Goal: Task Accomplishment & Management: Complete application form

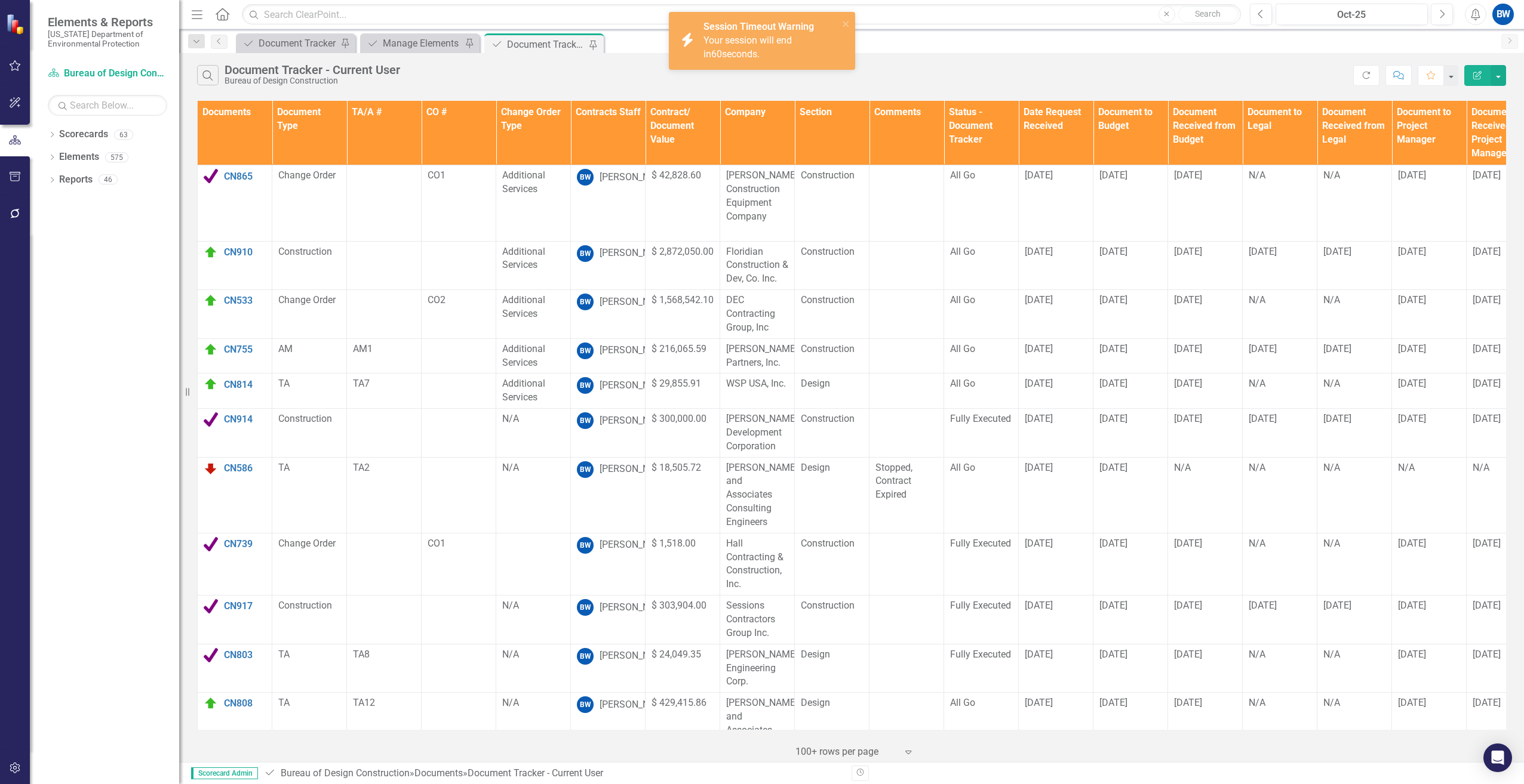
scroll to position [756, 0]
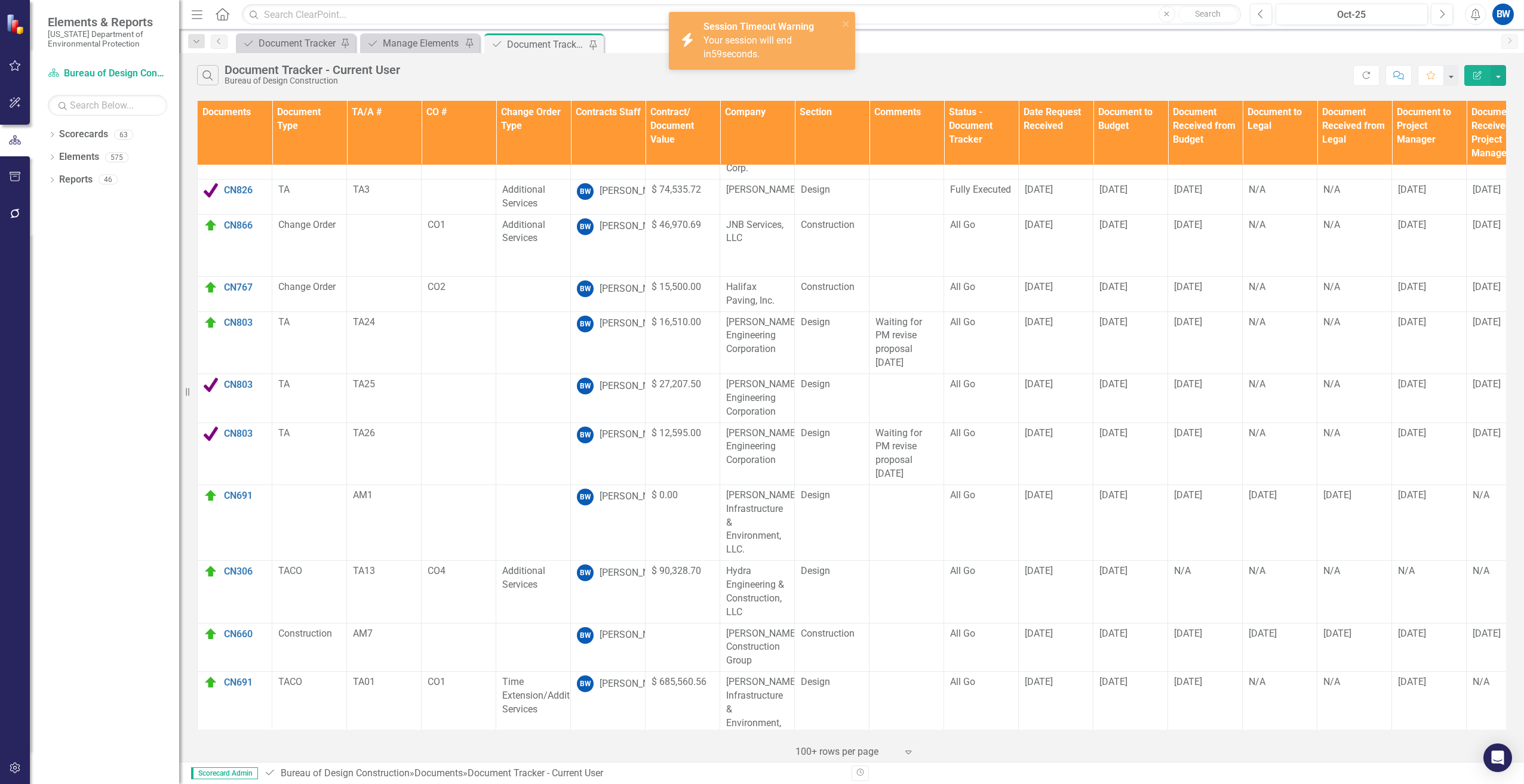
click at [717, 31] on strong "Session Timeout Warning" at bounding box center [759, 27] width 110 height 12
click at [417, 42] on div "Manage Elements" at bounding box center [422, 43] width 79 height 15
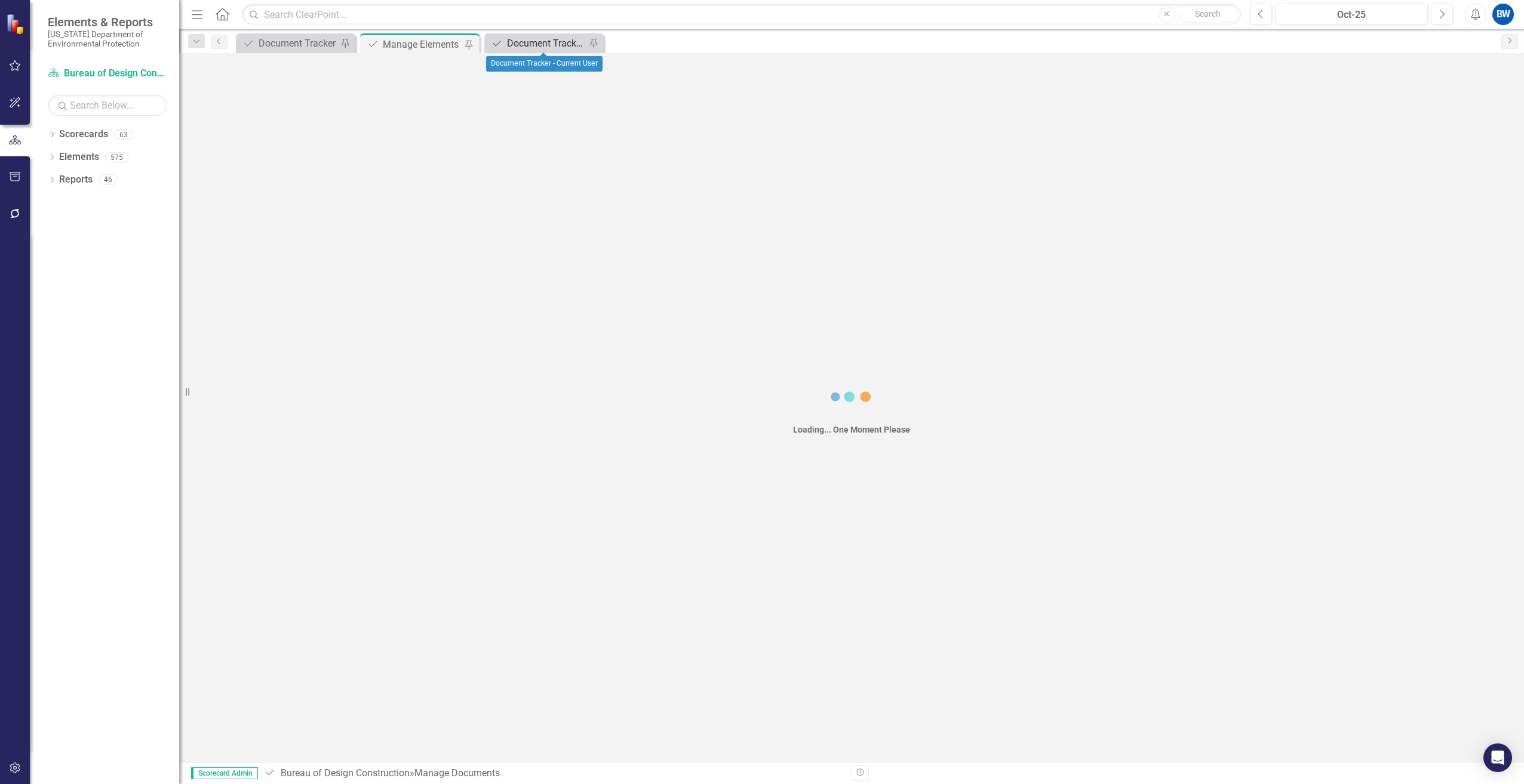
click at [536, 44] on div "Document Tracker - Current User" at bounding box center [546, 43] width 79 height 15
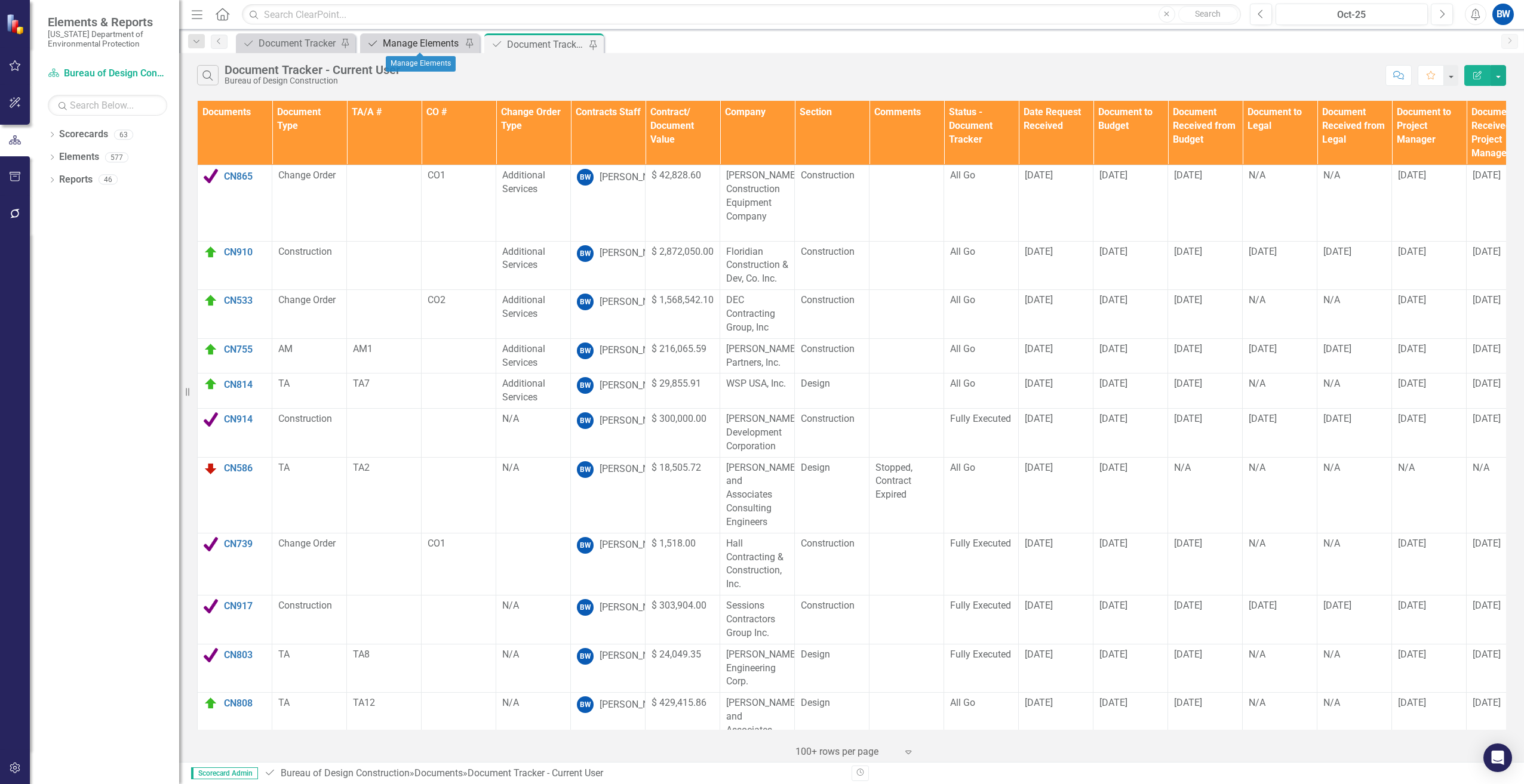
click at [409, 39] on div "Manage Elements" at bounding box center [422, 43] width 79 height 15
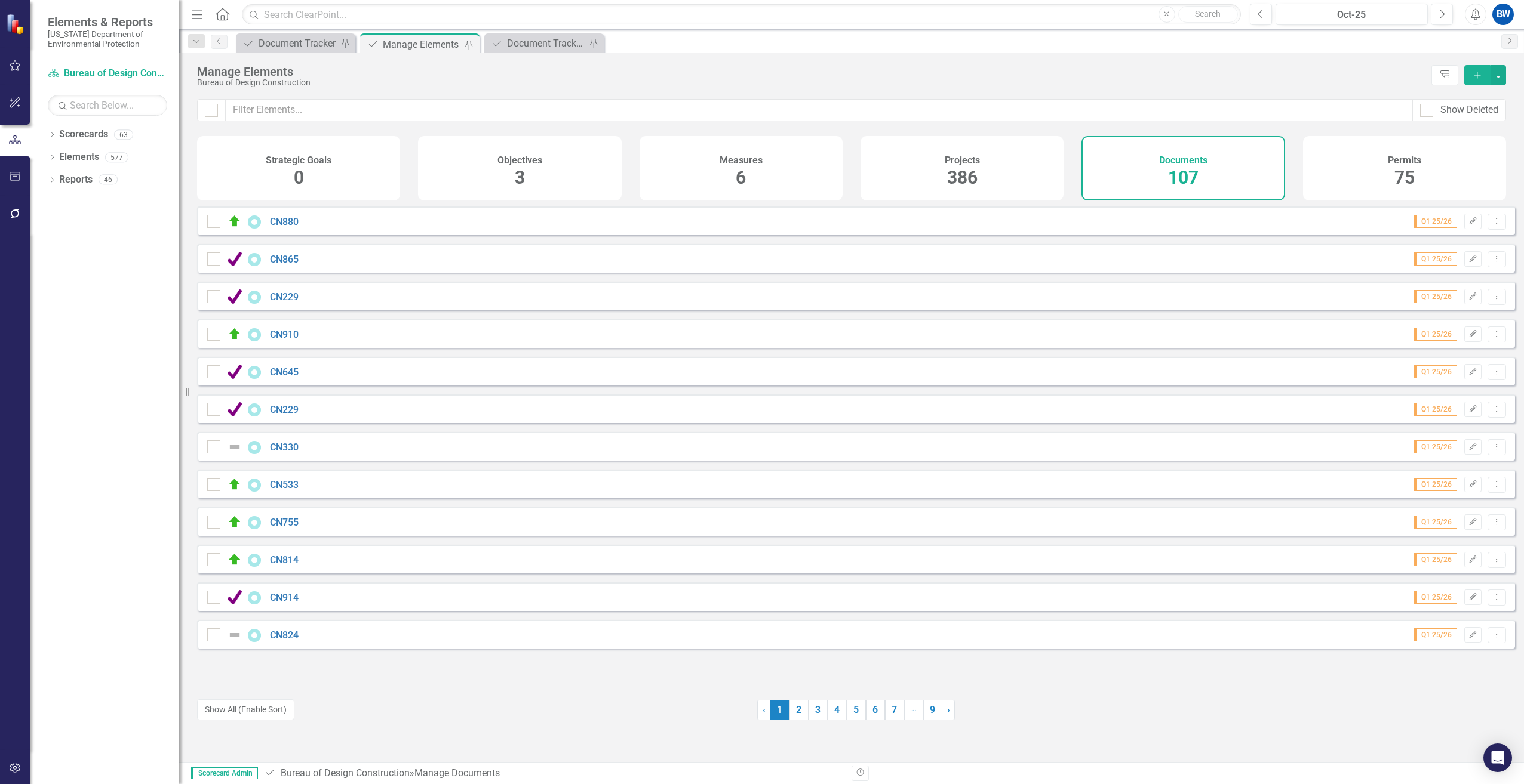
click at [1473, 76] on icon "Add" at bounding box center [1477, 75] width 11 height 8
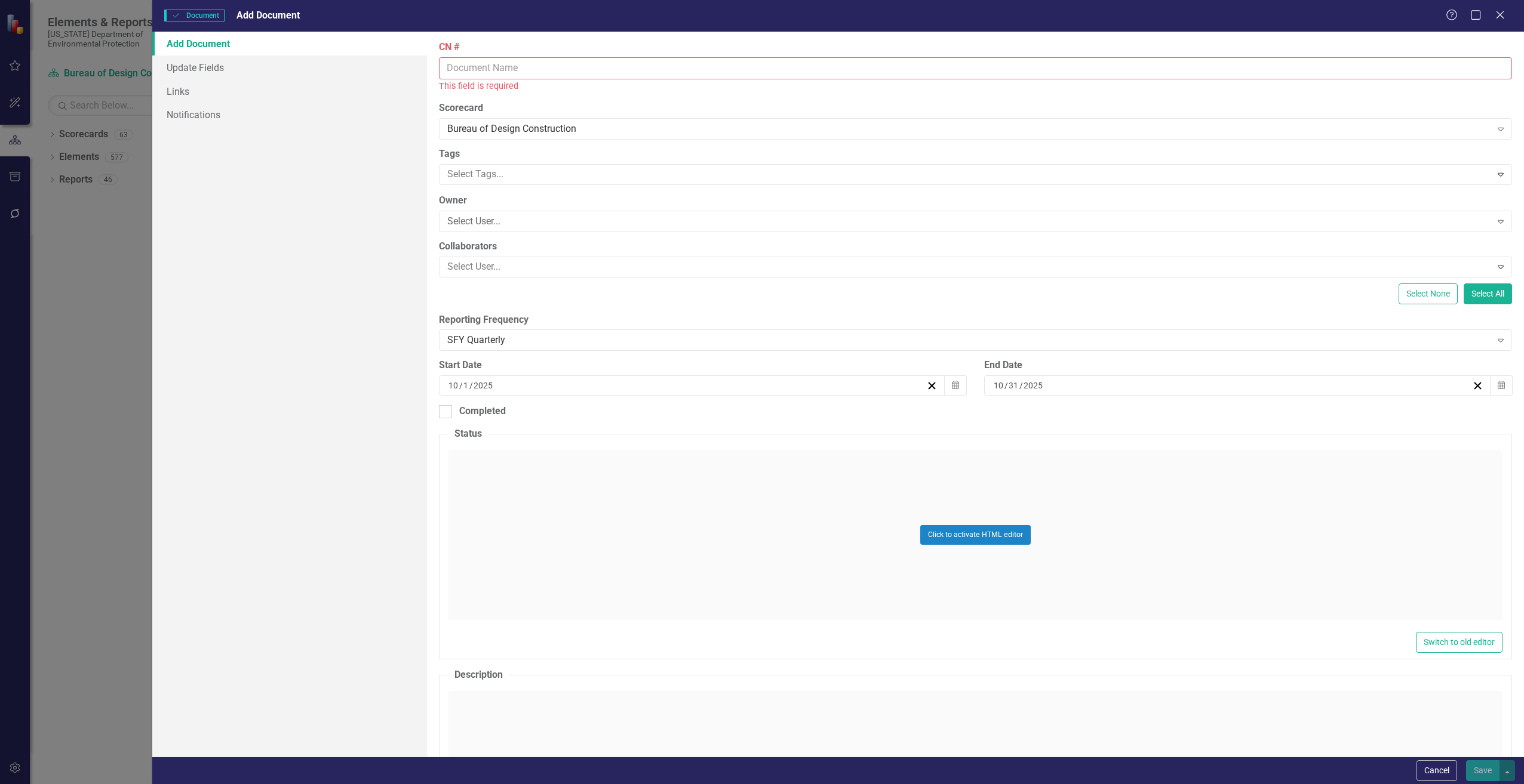
click at [498, 70] on input "CN #" at bounding box center [975, 68] width 1073 height 22
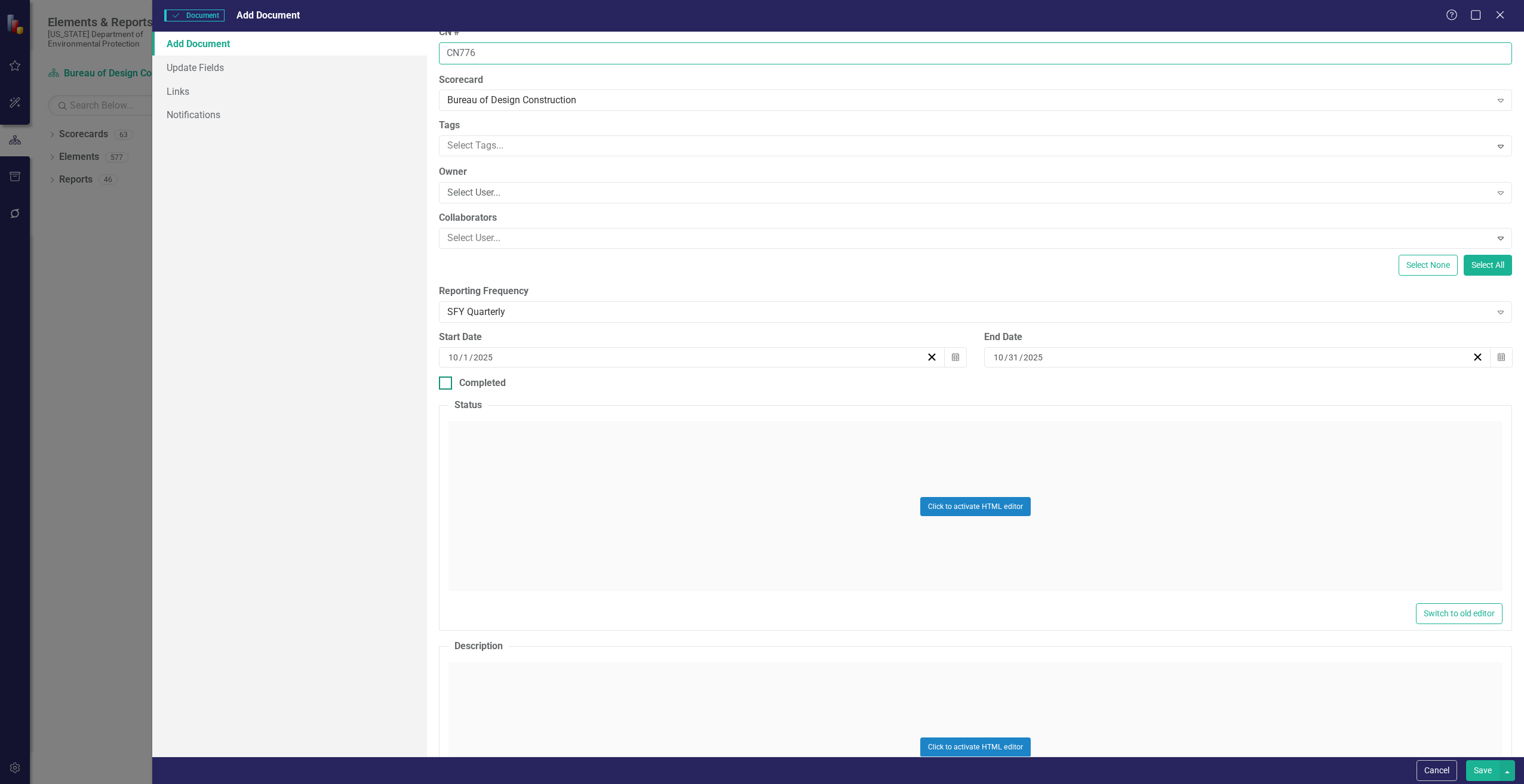
scroll to position [60, 0]
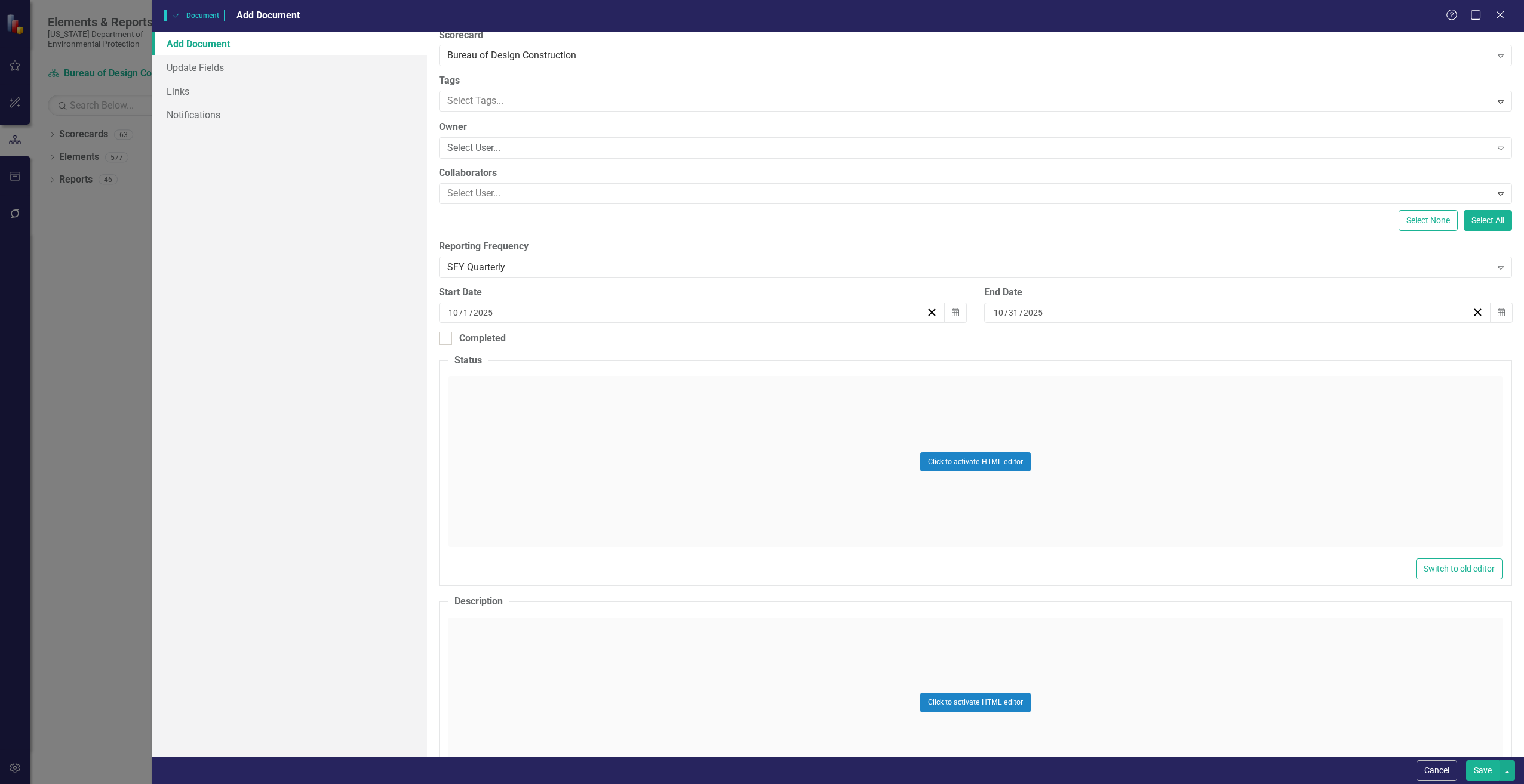
type input "CN776"
click at [471, 401] on div "Click to activate HTML editor" at bounding box center [975, 461] width 1054 height 170
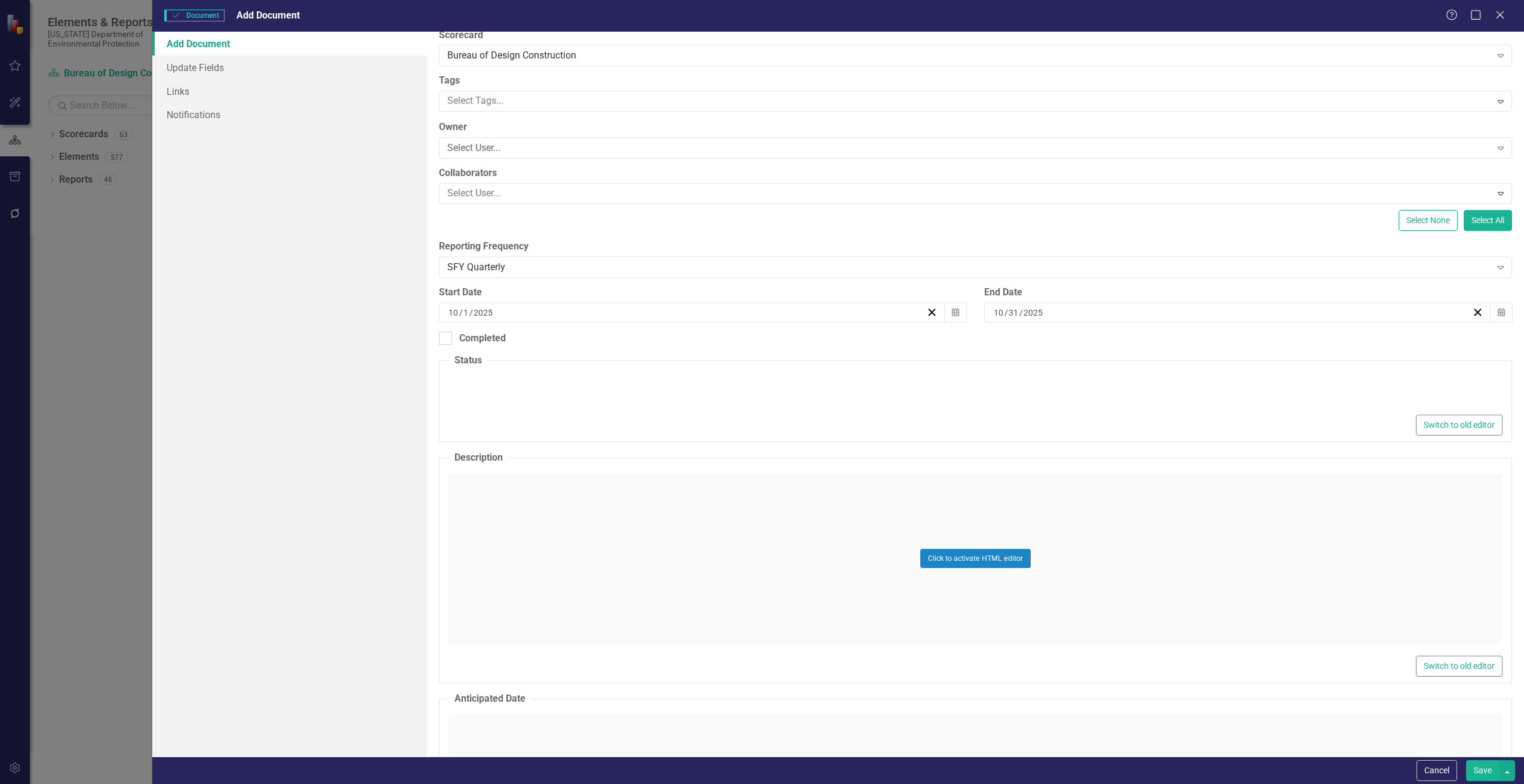
scroll to position [179, 0]
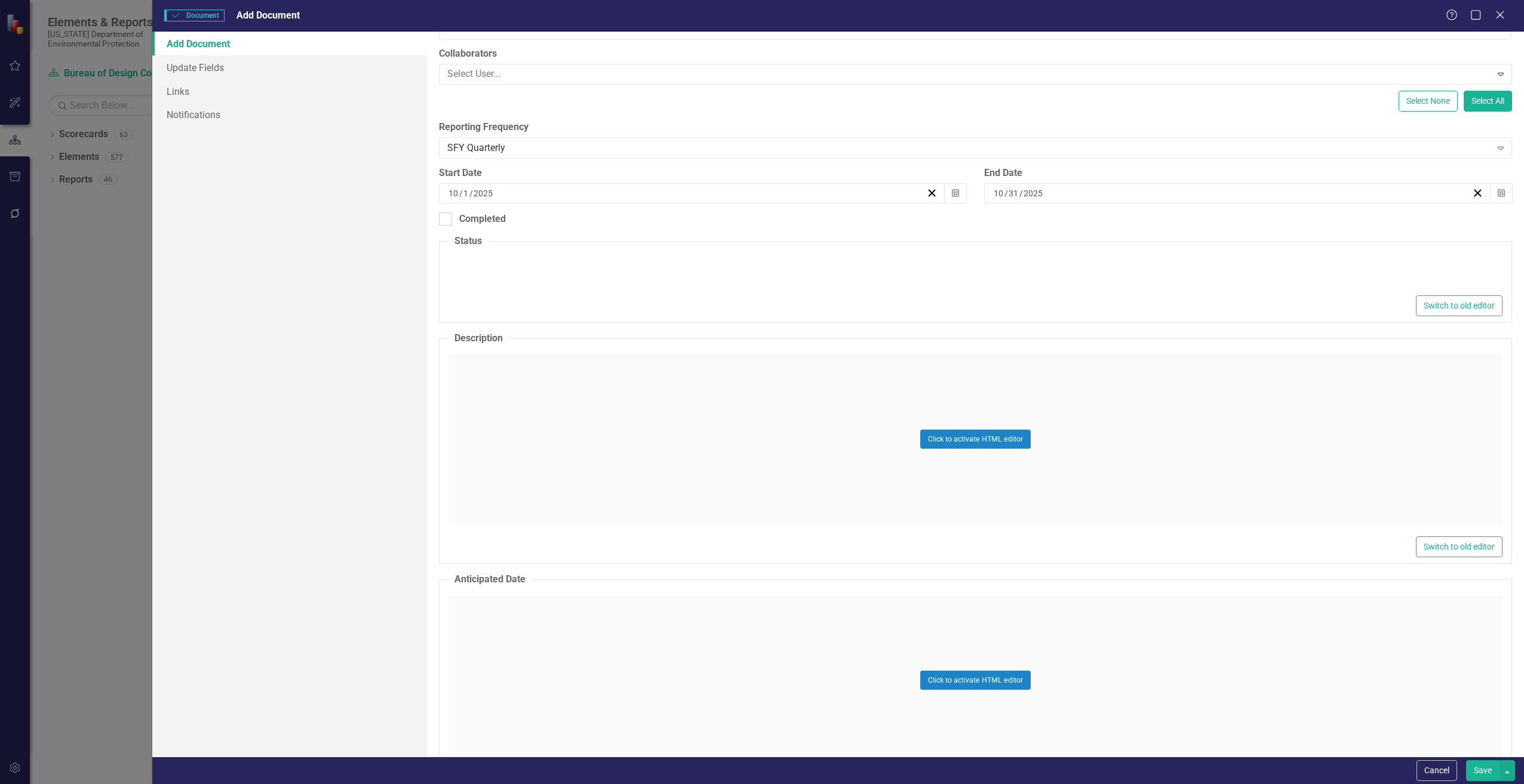
click at [475, 449] on div "Click to activate HTML editor" at bounding box center [975, 439] width 1054 height 170
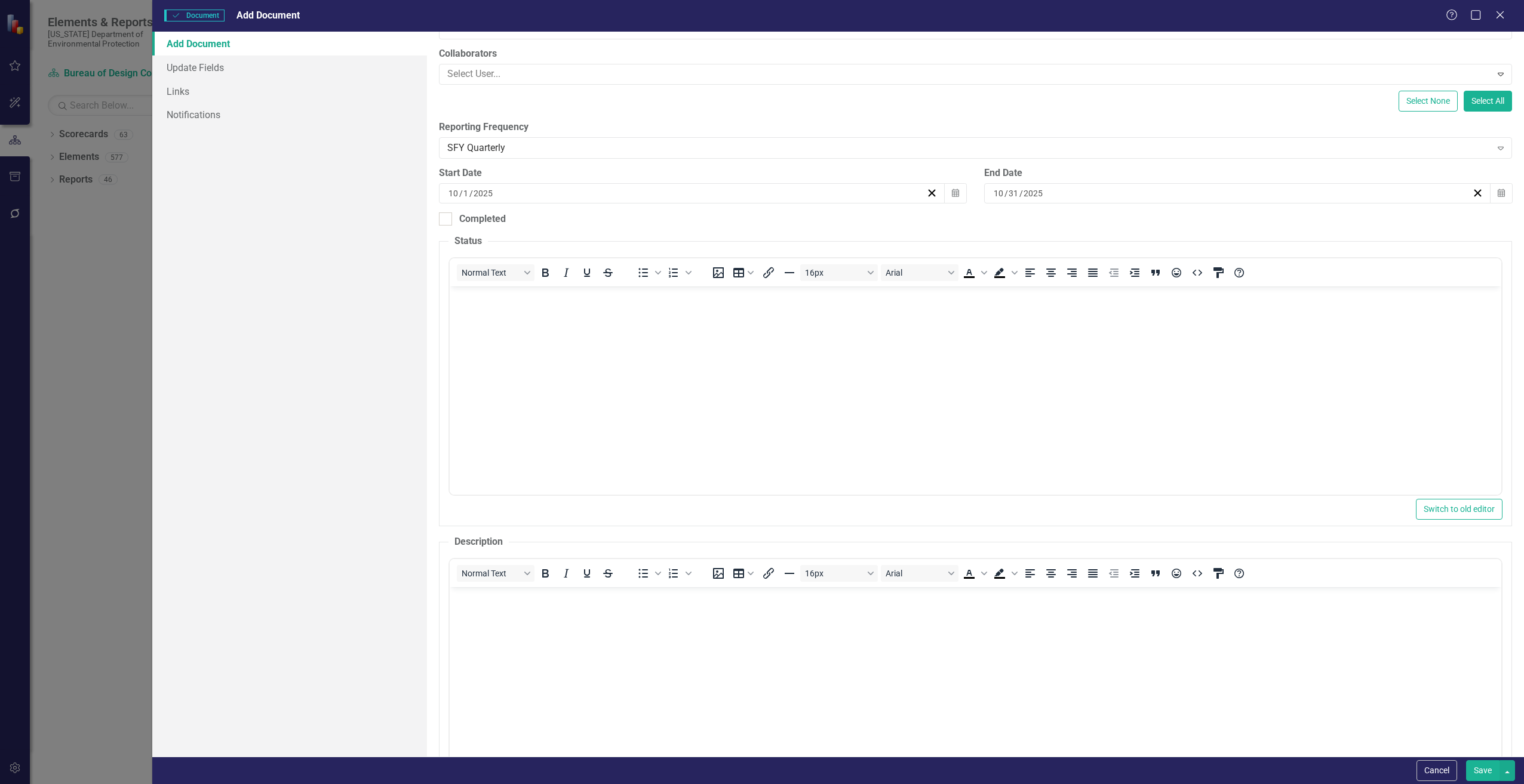
scroll to position [0, 0]
click at [518, 326] on body "Rich Text Area. Press ALT-0 for help." at bounding box center [974, 376] width 1051 height 179
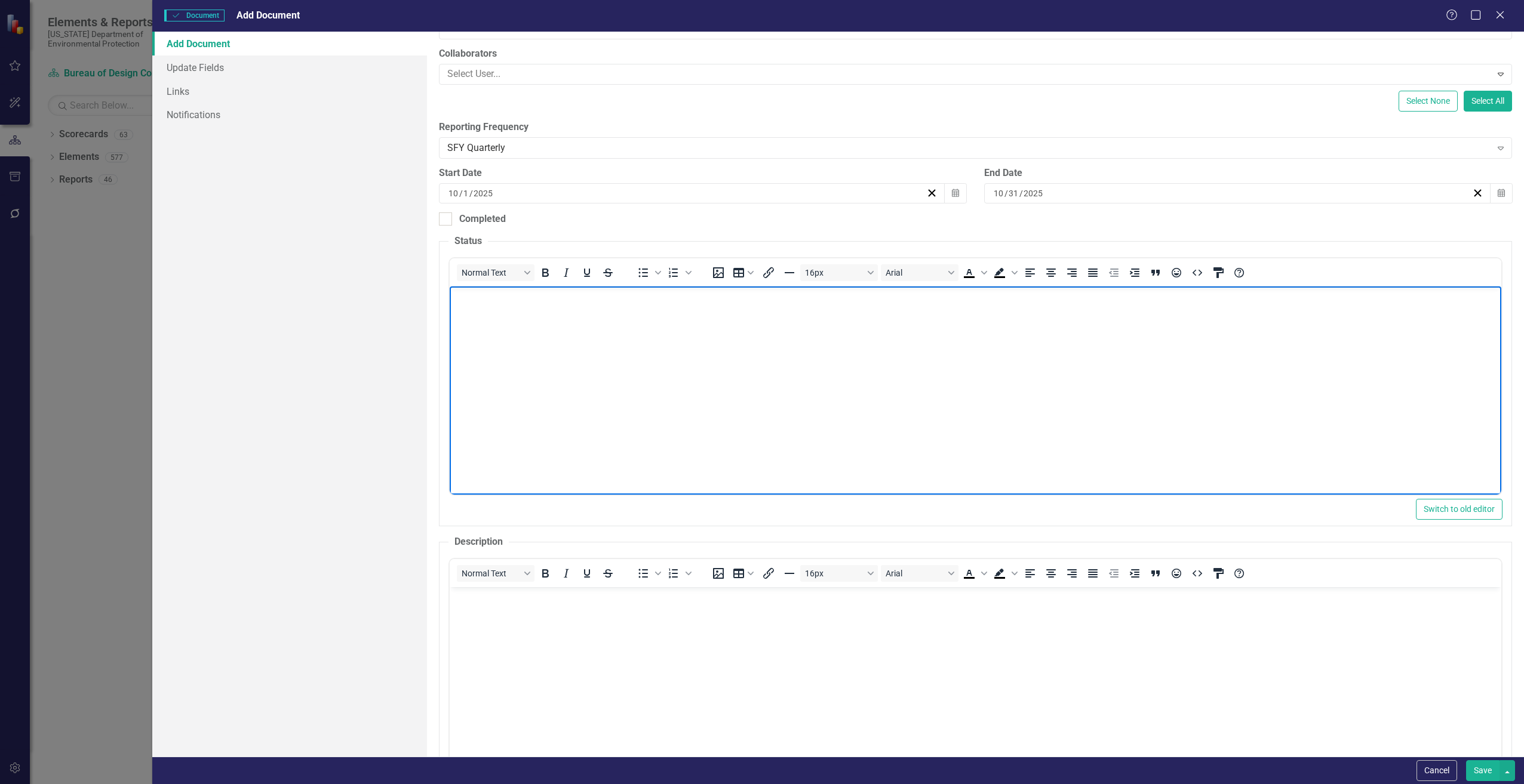
click at [478, 614] on body "Rich Text Area. Press ALT-0 for help." at bounding box center [974, 676] width 1051 height 179
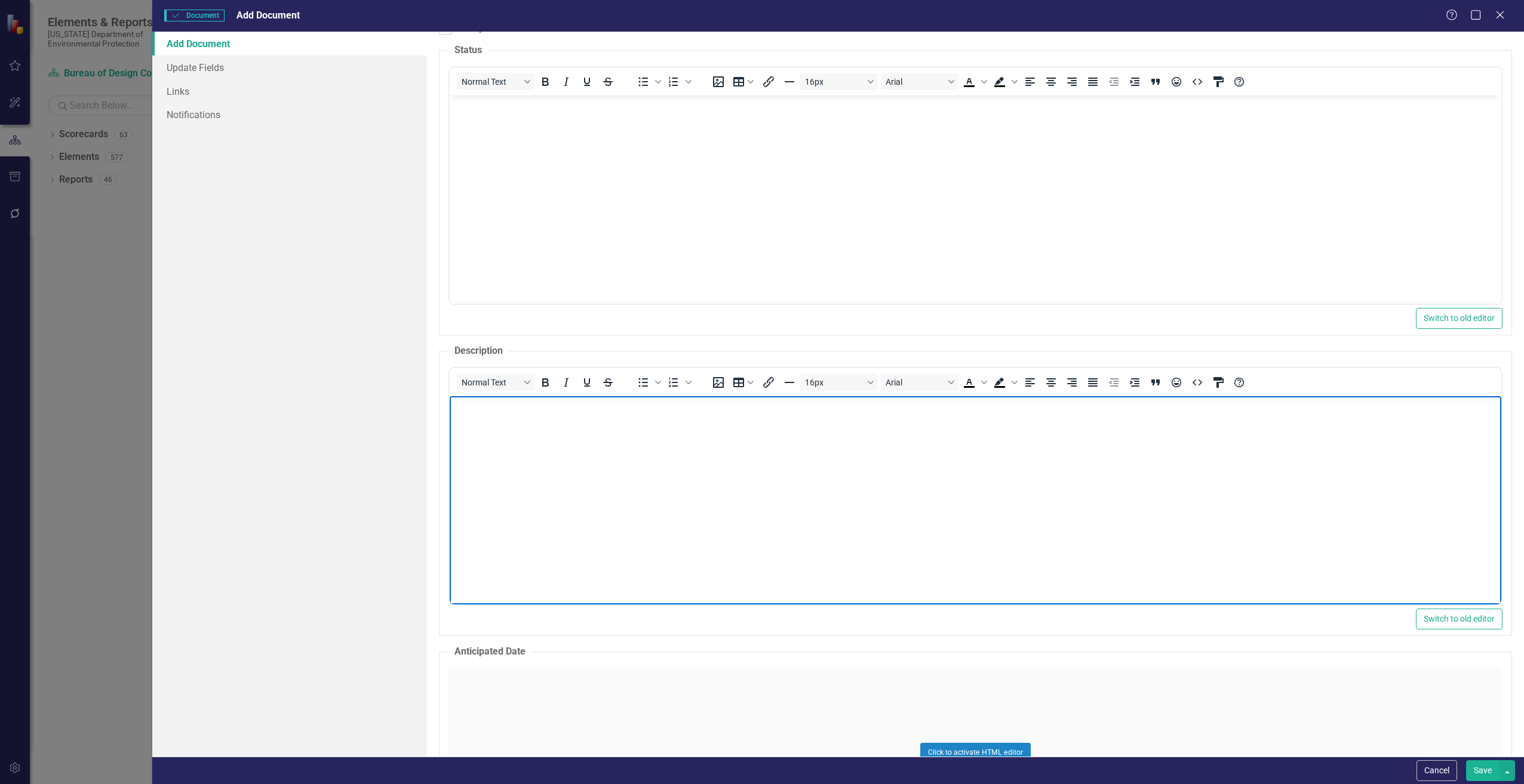
scroll to position [418, 0]
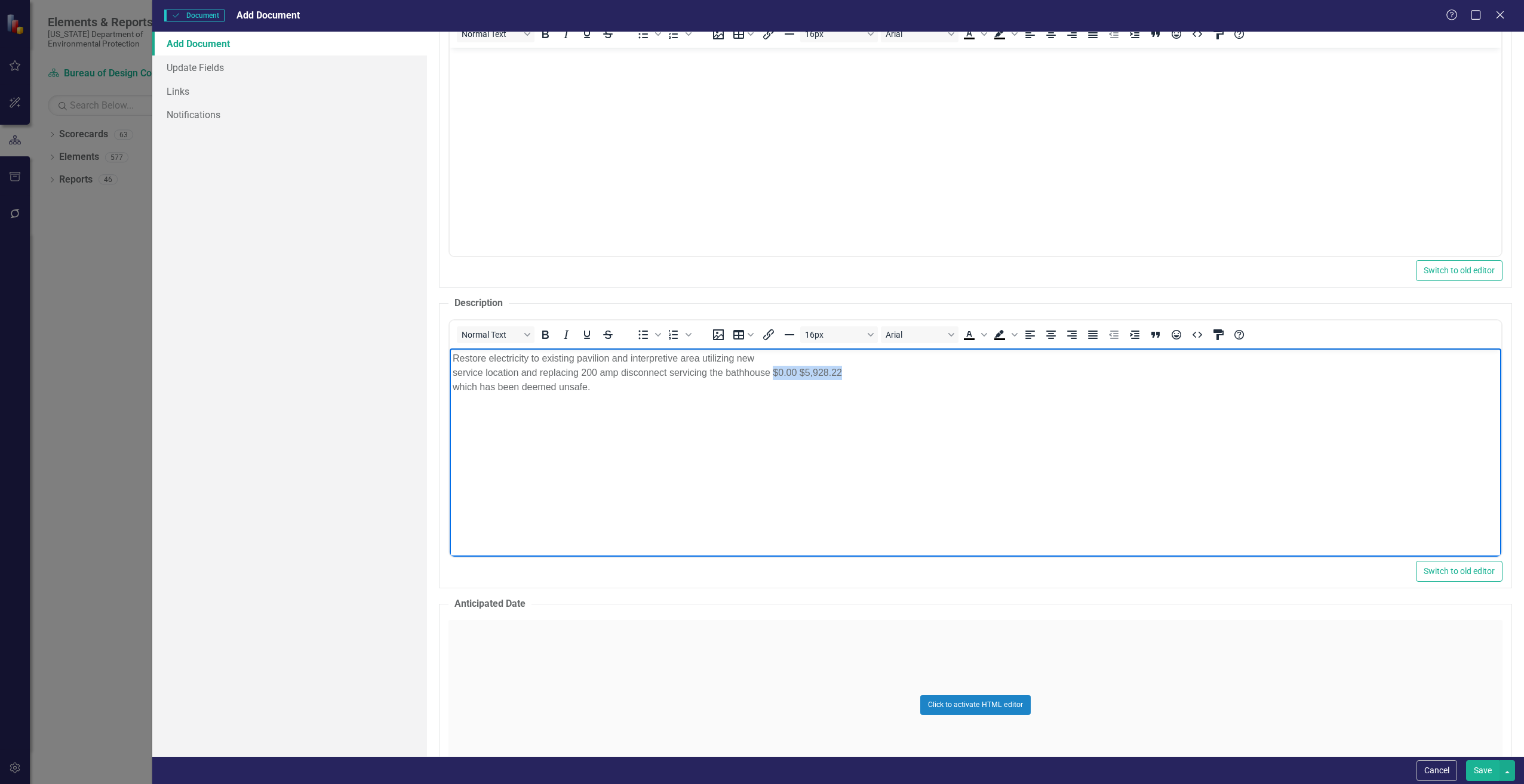
drag, startPoint x: 774, startPoint y: 371, endPoint x: 854, endPoint y: 375, distance: 80.1
click at [854, 375] on p "Restore electricity to existing pavilion and interpretive area utilizing new se…" at bounding box center [975, 372] width 1046 height 43
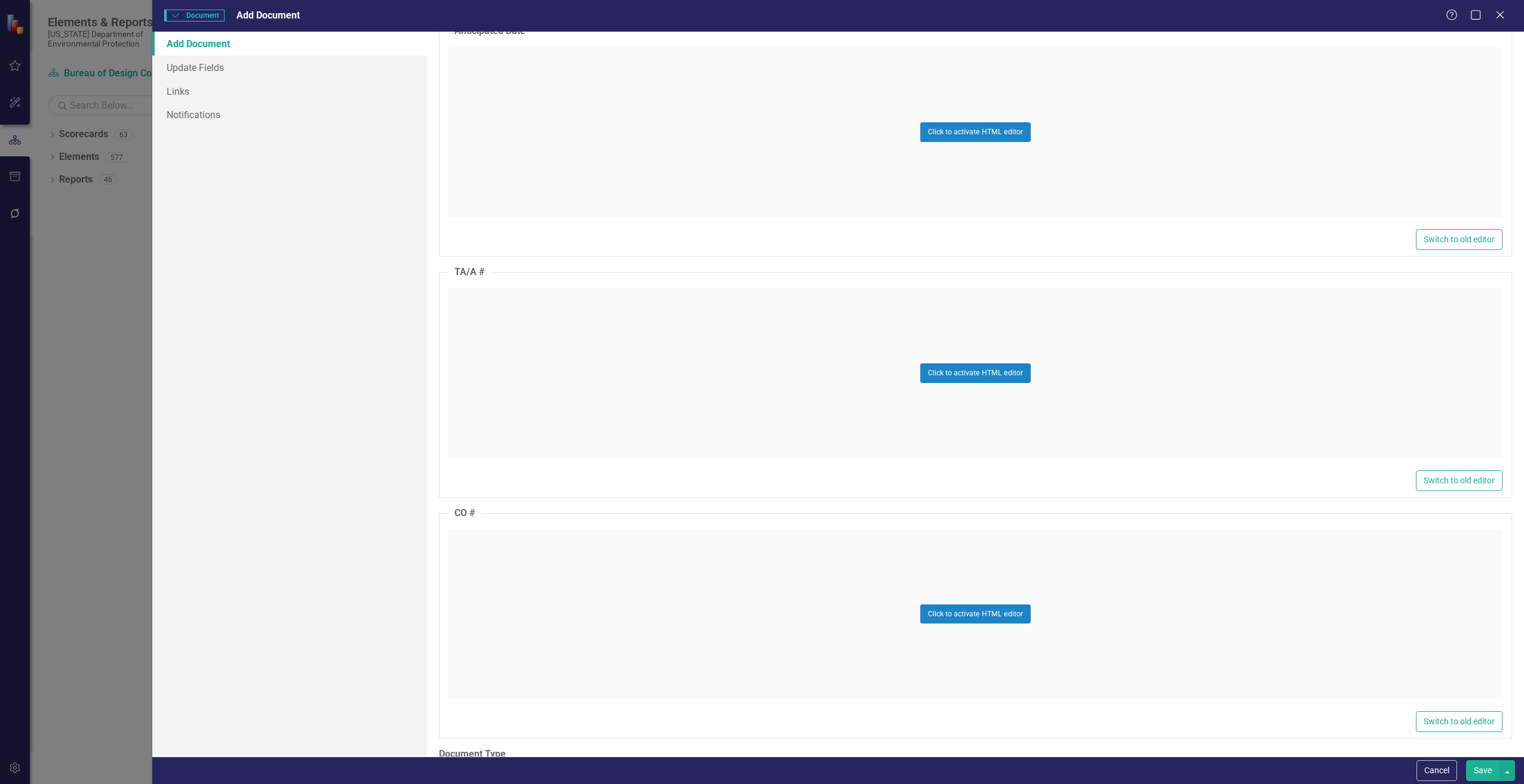
scroll to position [1015, 0]
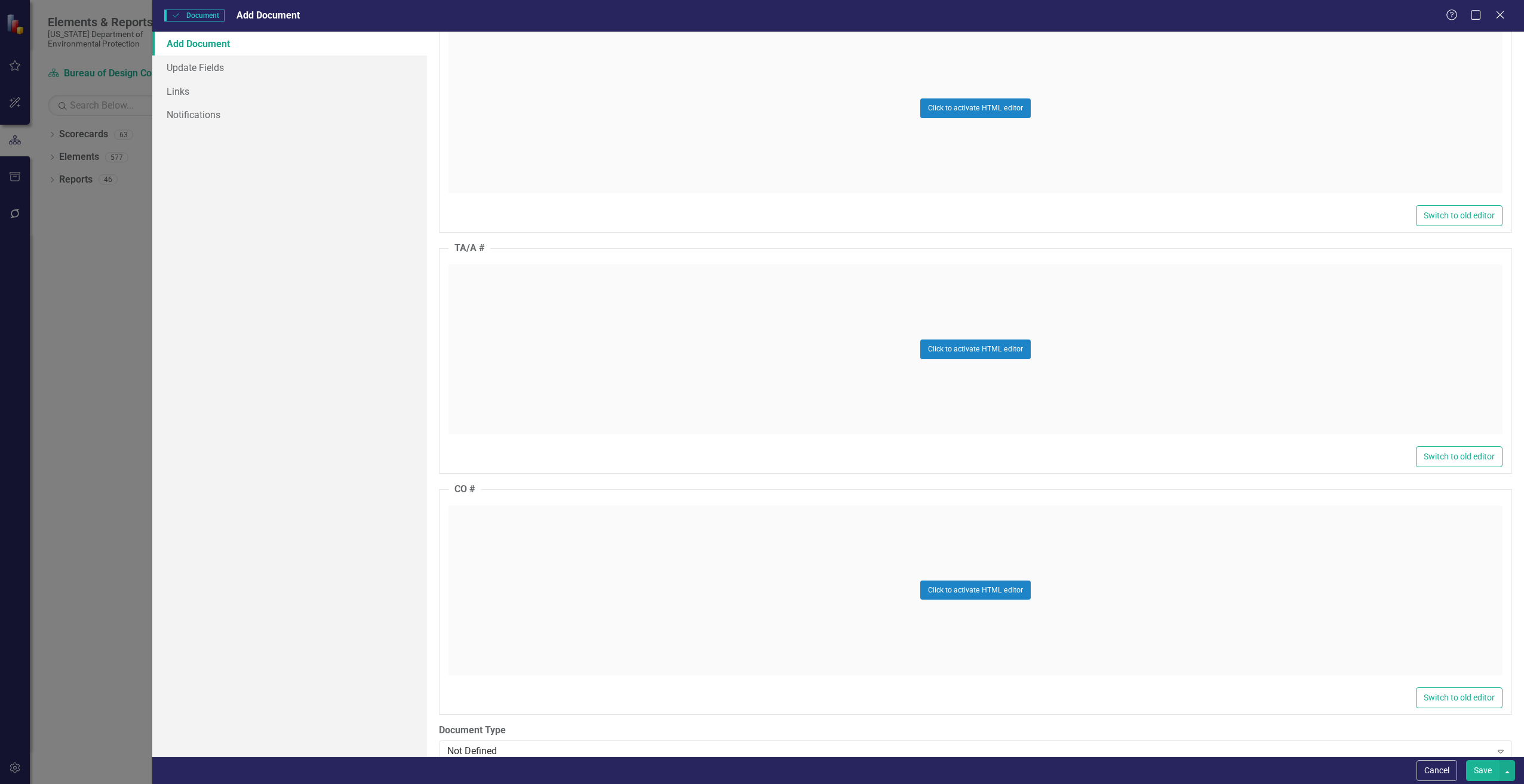
click at [515, 358] on div "Click to activate HTML editor" at bounding box center [975, 349] width 1054 height 170
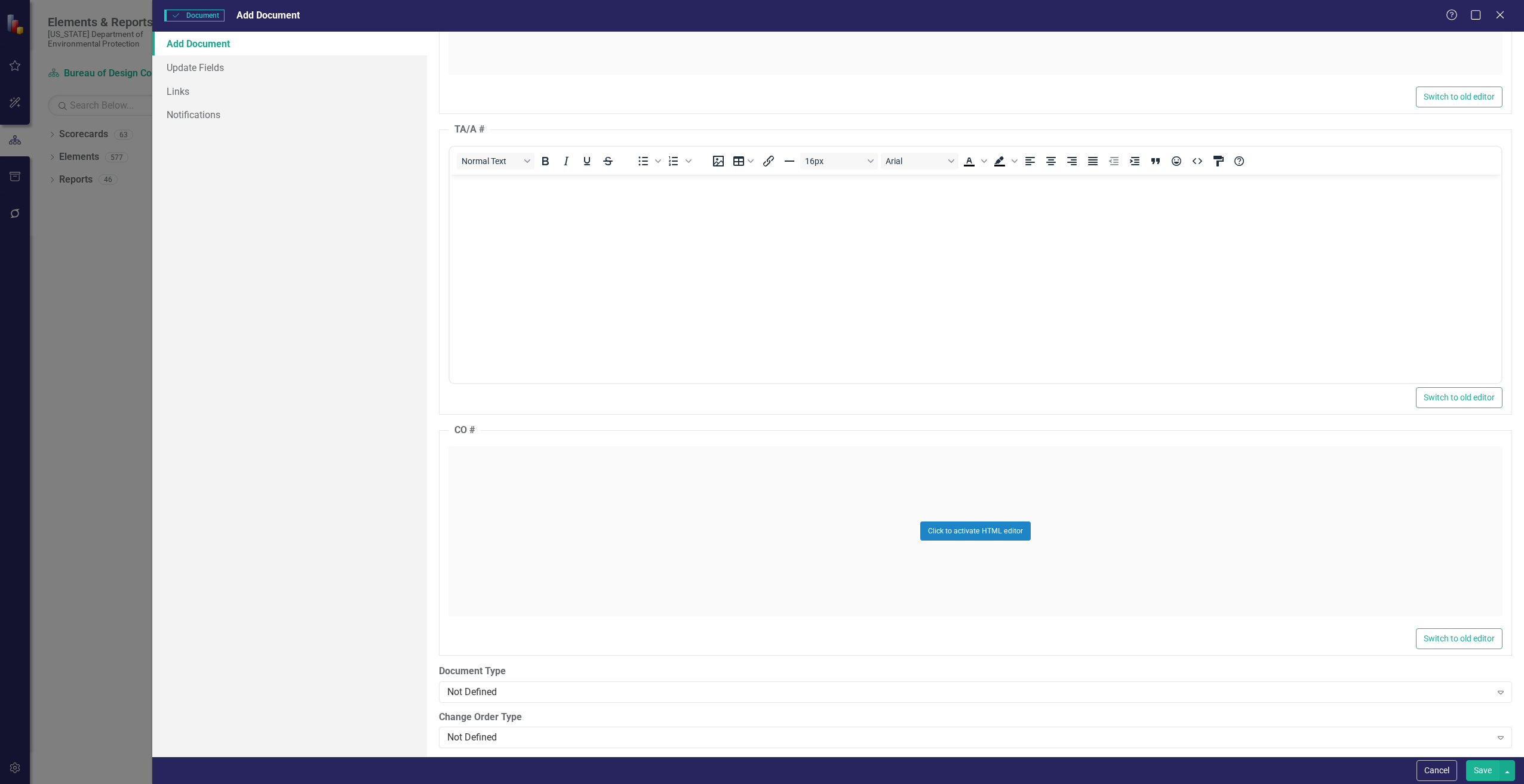
scroll to position [1134, 0]
click at [482, 491] on div "Click to activate HTML editor" at bounding box center [975, 530] width 1054 height 170
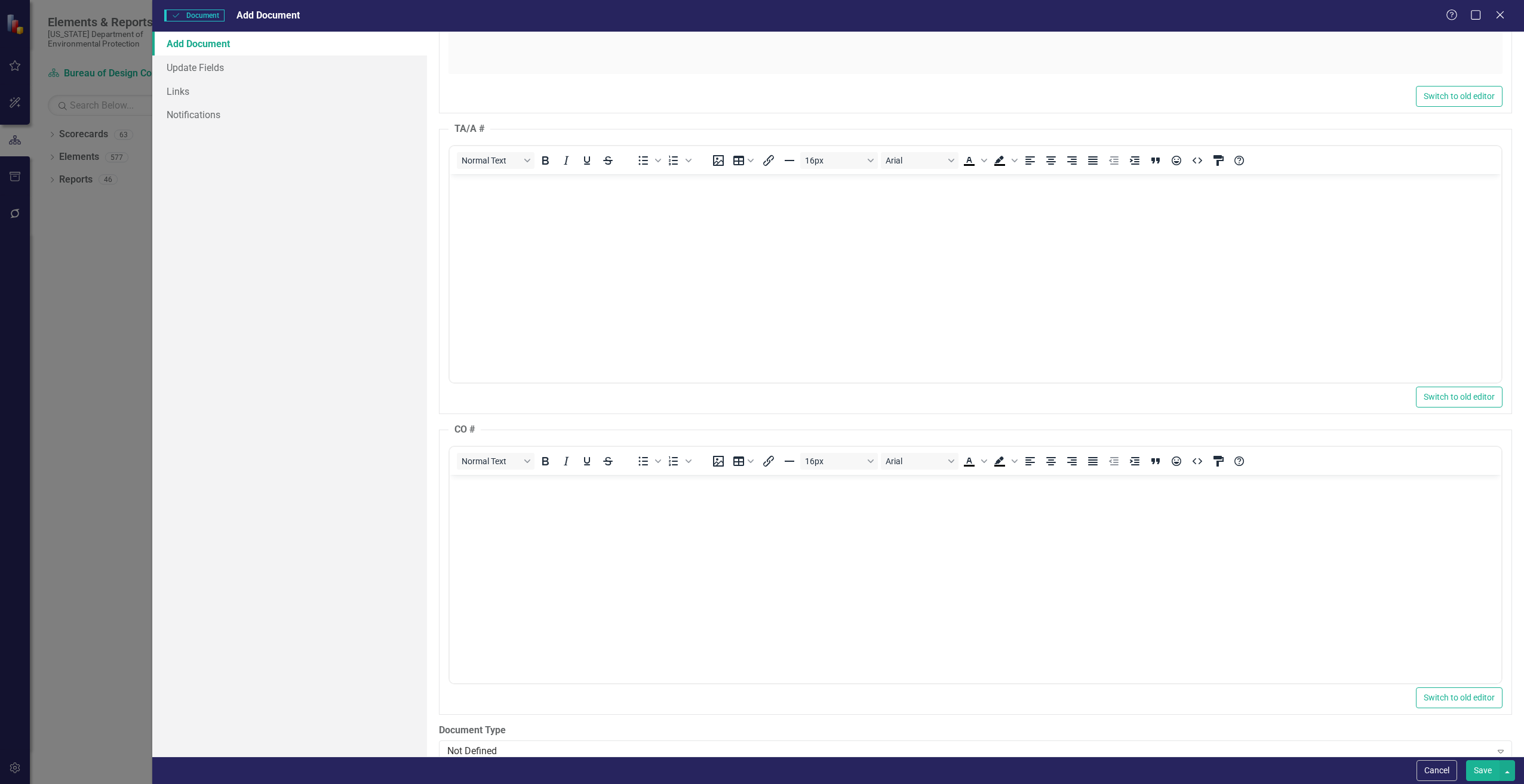
scroll to position [0, 0]
click at [480, 505] on body "Rich Text Area. Press ALT-0 for help." at bounding box center [974, 563] width 1051 height 179
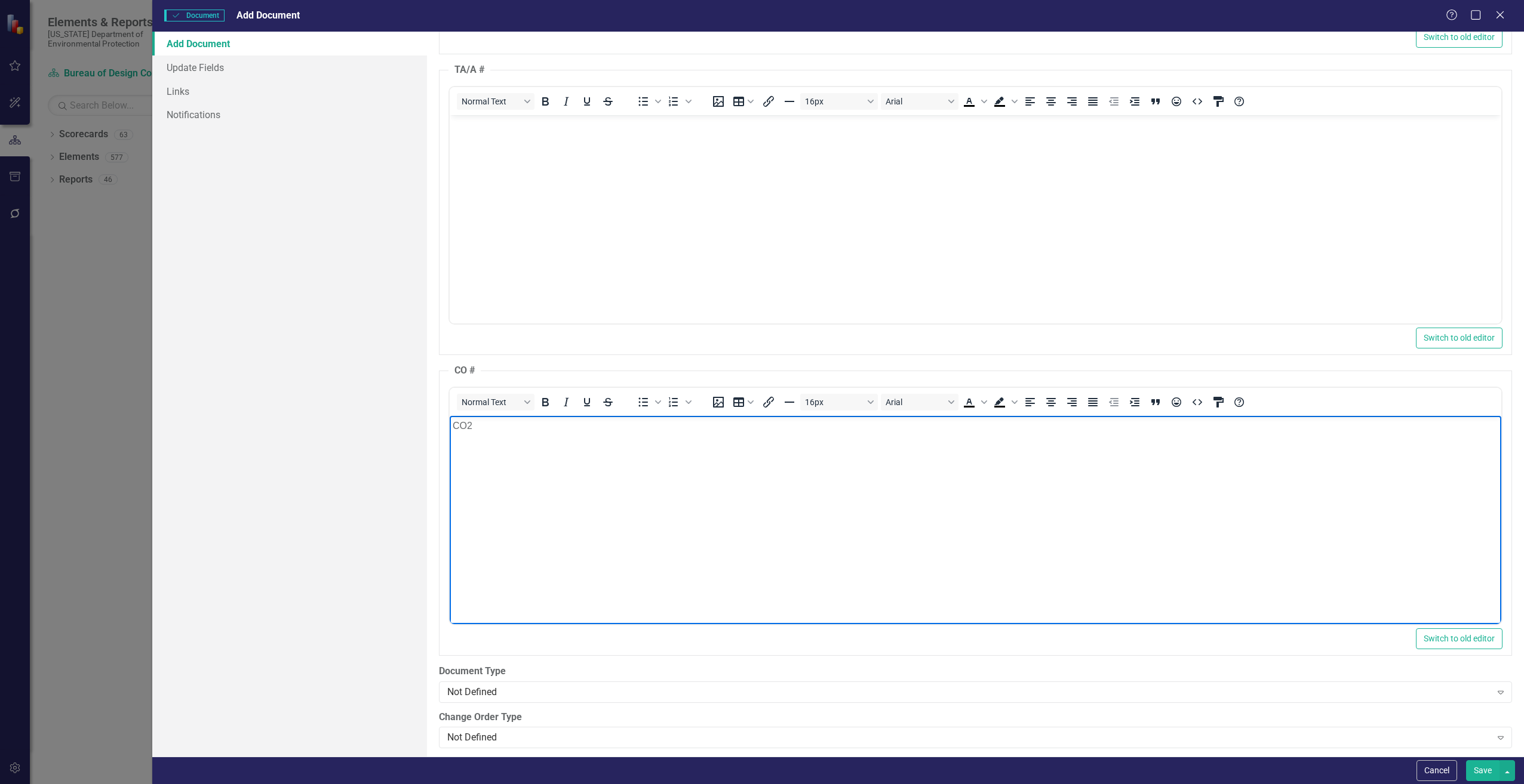
scroll to position [1492, 0]
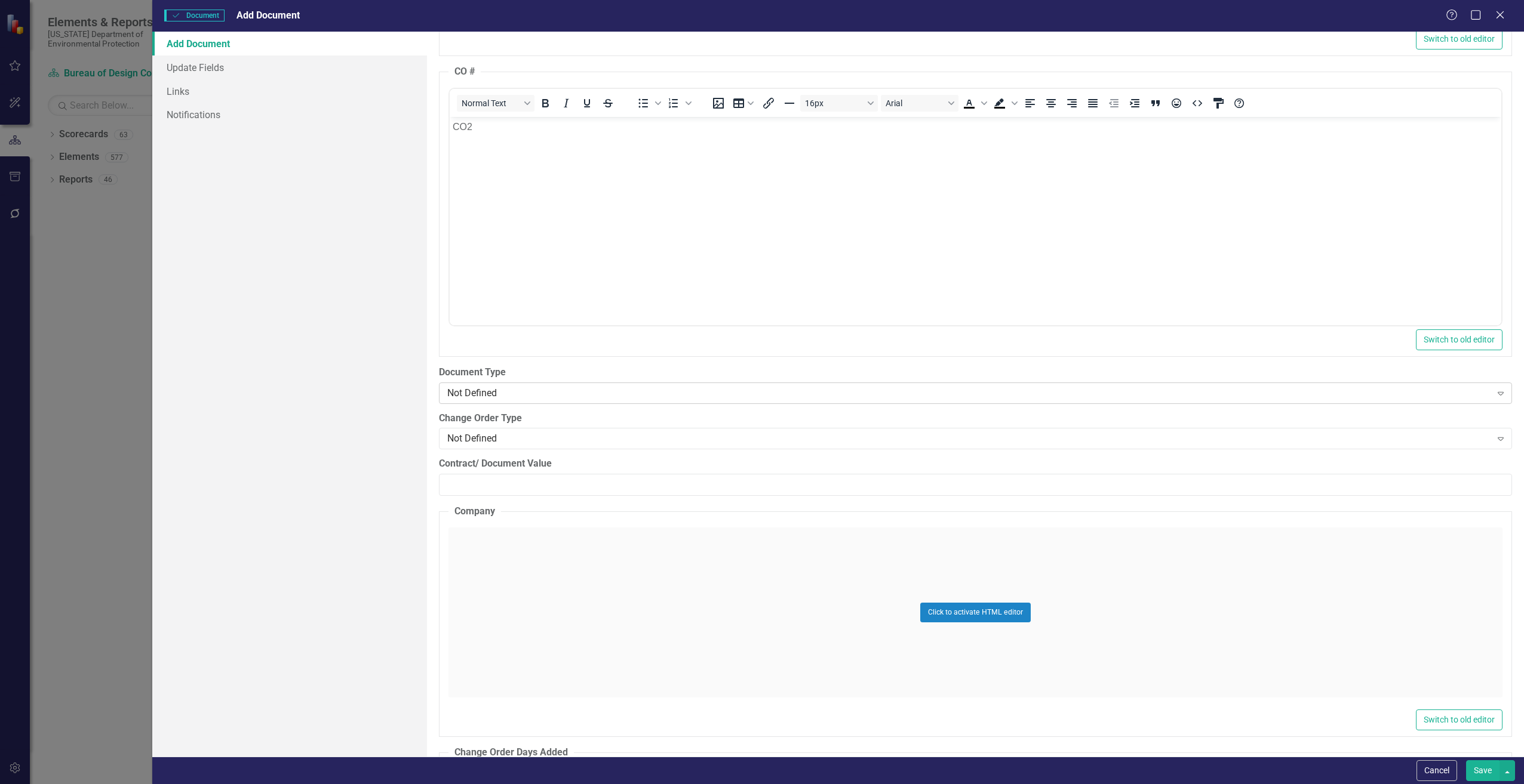
click at [492, 398] on div "Not Defined" at bounding box center [969, 392] width 1044 height 13
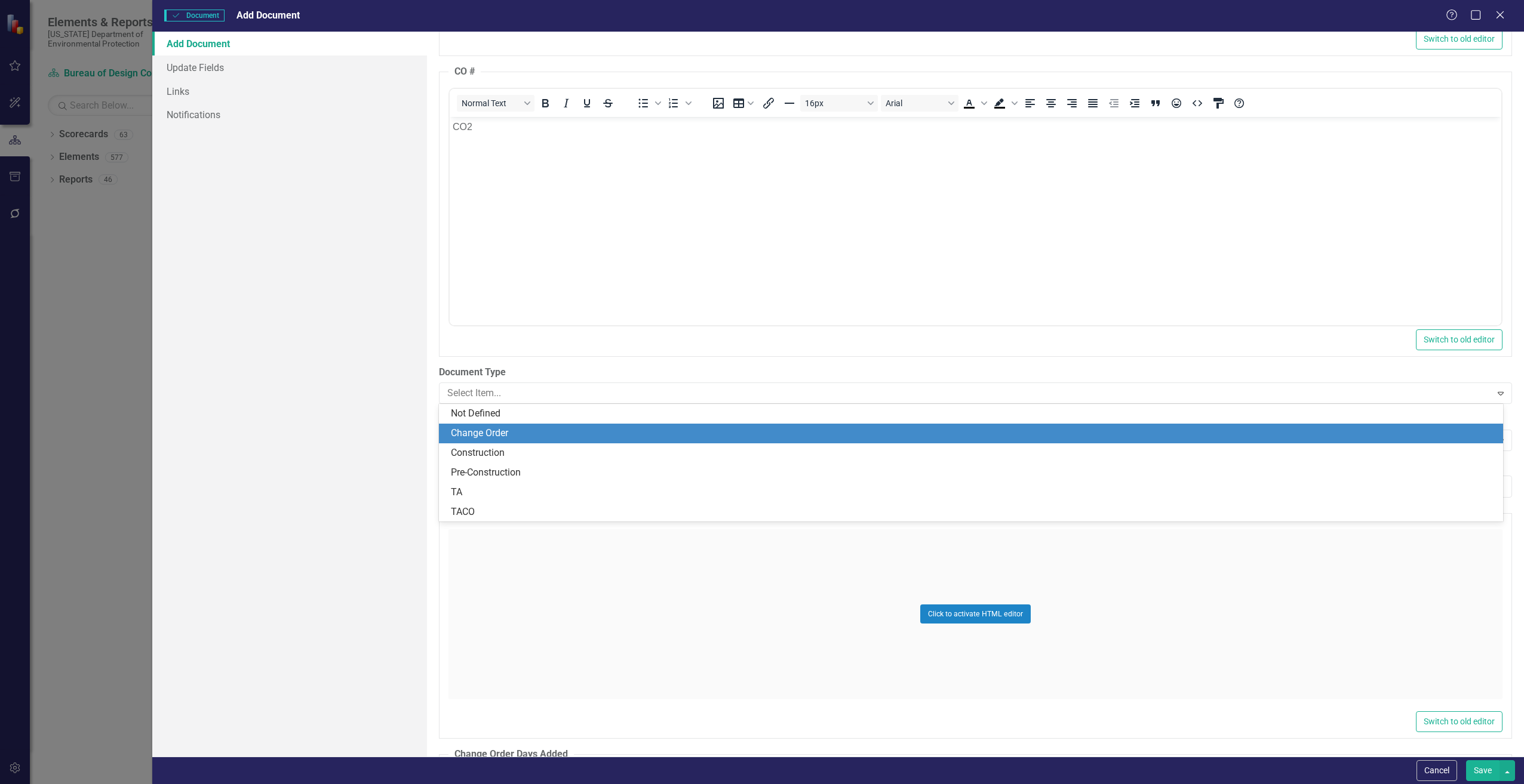
click at [504, 430] on div "Change Order" at bounding box center [973, 433] width 1045 height 13
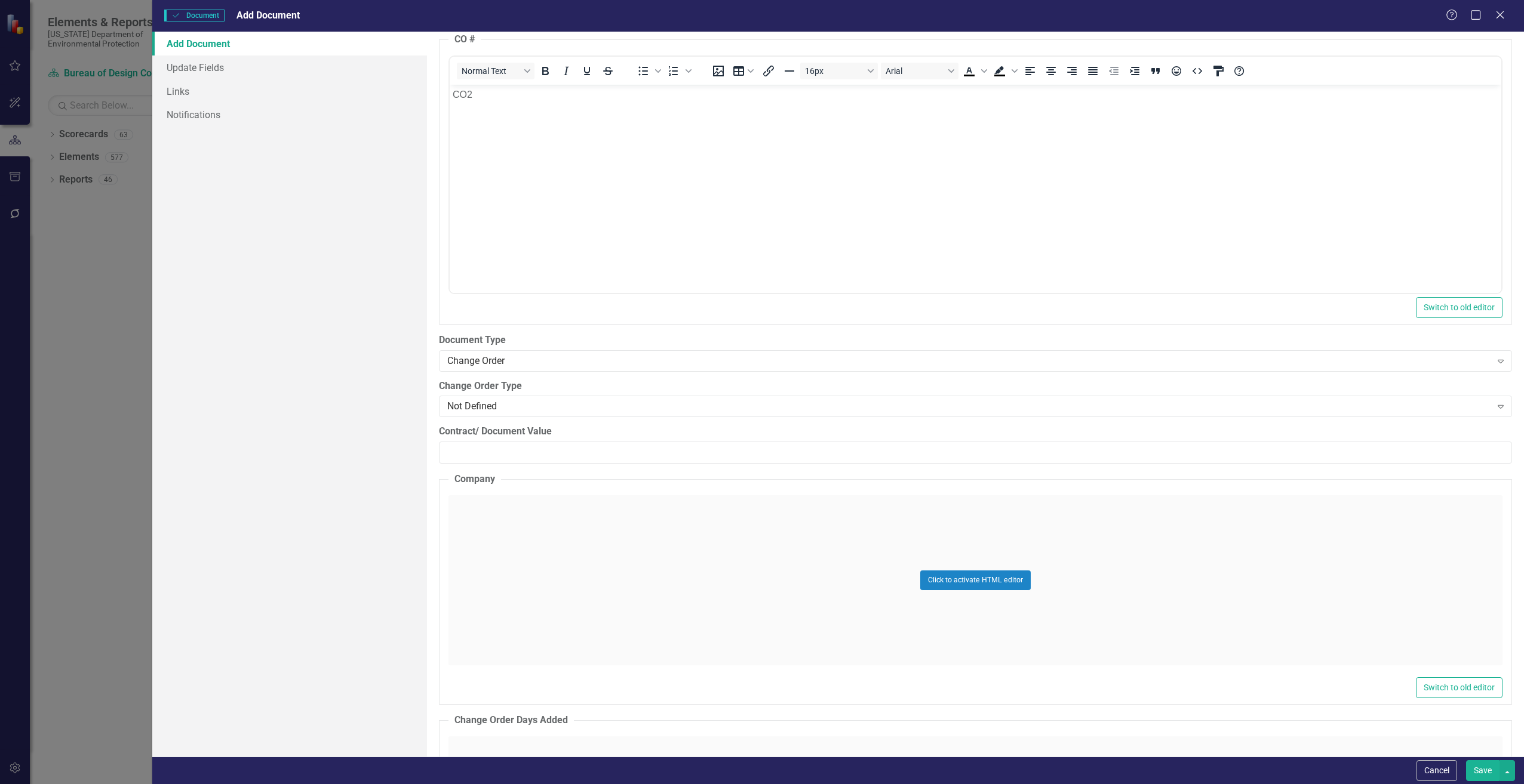
scroll to position [1552, 0]
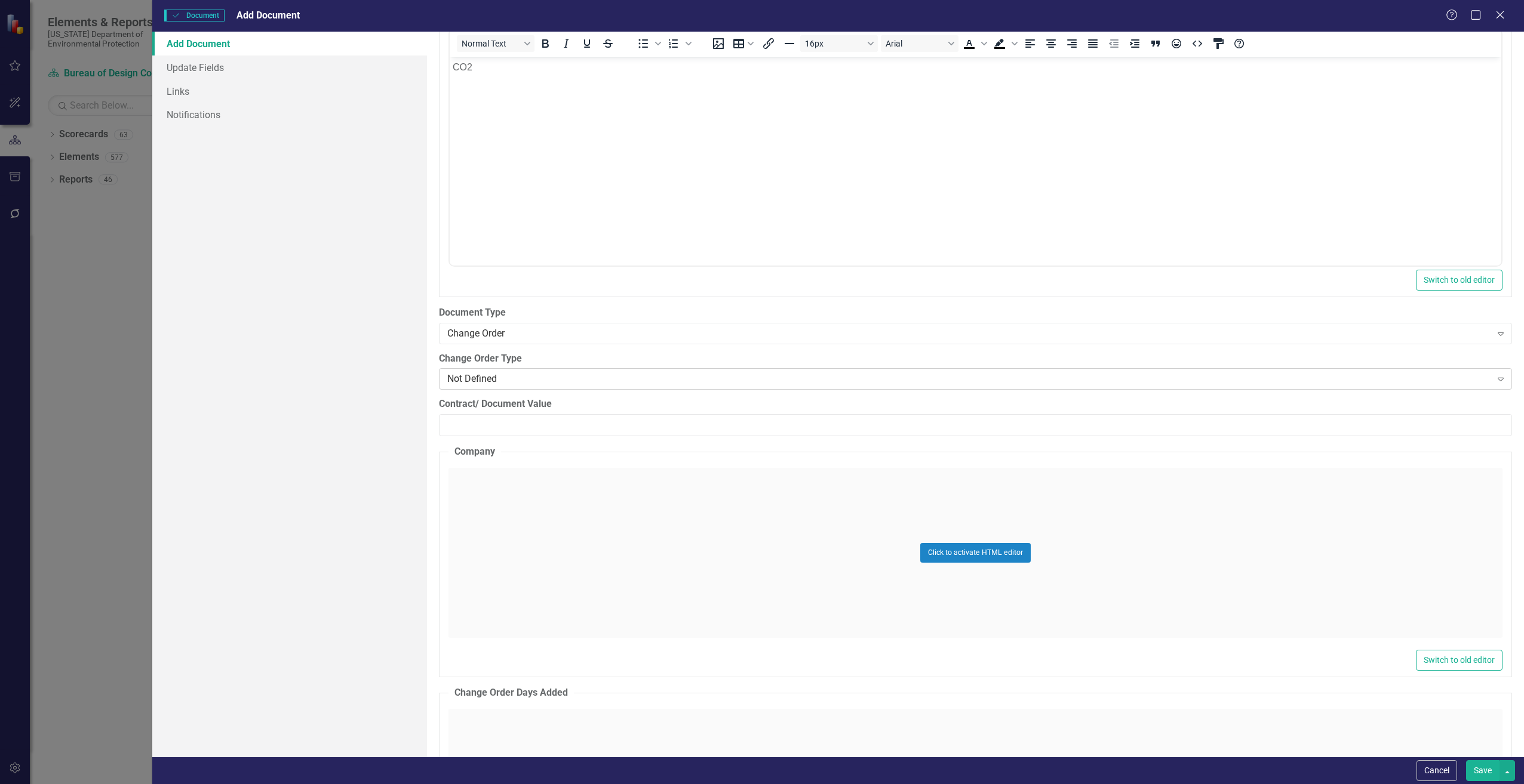
click at [509, 383] on div "Not Defined" at bounding box center [969, 379] width 1044 height 13
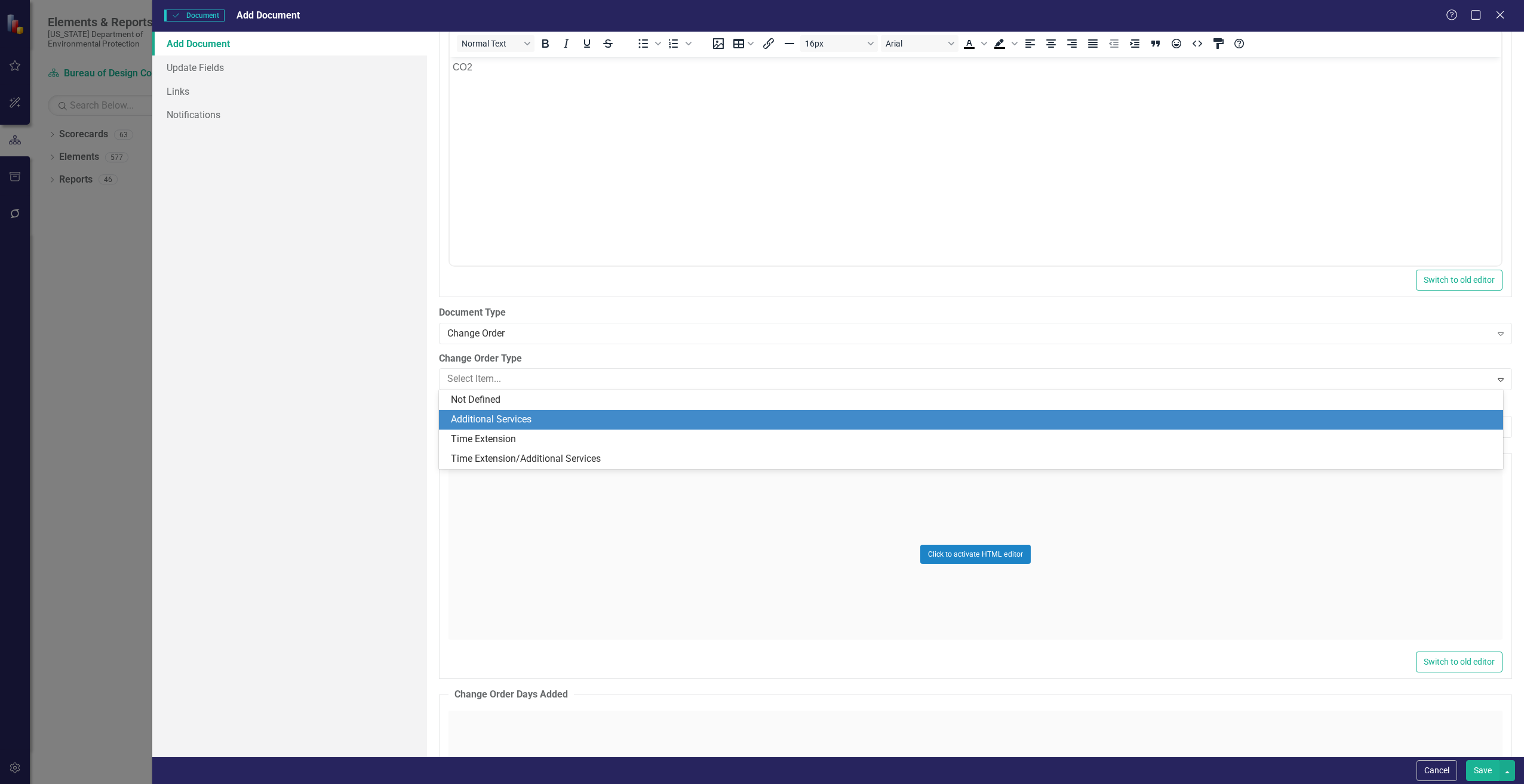
click at [504, 415] on div "Additional Services" at bounding box center [973, 419] width 1045 height 13
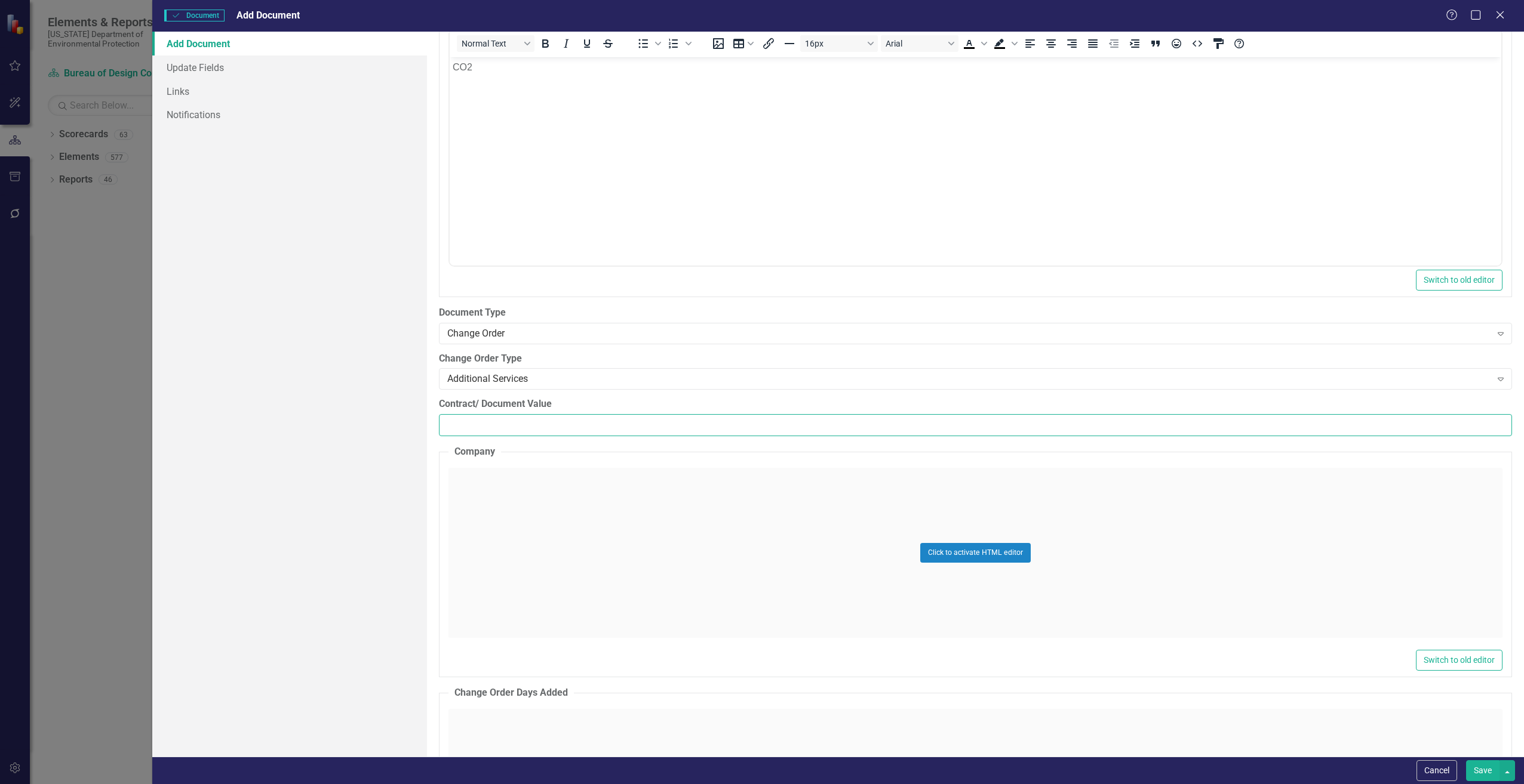
click at [483, 430] on input "Contract/ Document Value" at bounding box center [975, 425] width 1073 height 22
paste input "5928.22"
type input "5928.22"
click at [491, 531] on div "Click to activate HTML editor" at bounding box center [975, 553] width 1054 height 170
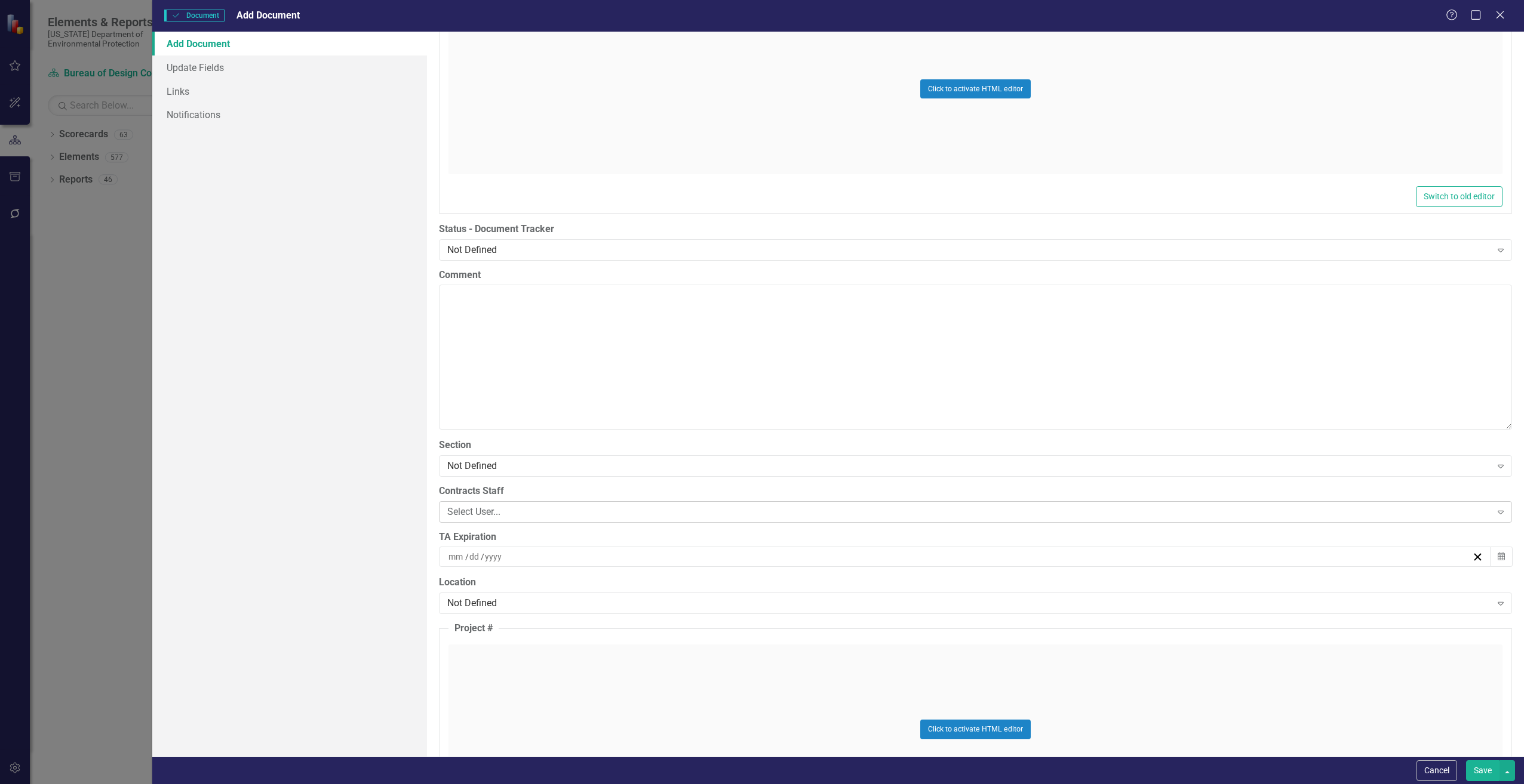
scroll to position [2328, 0]
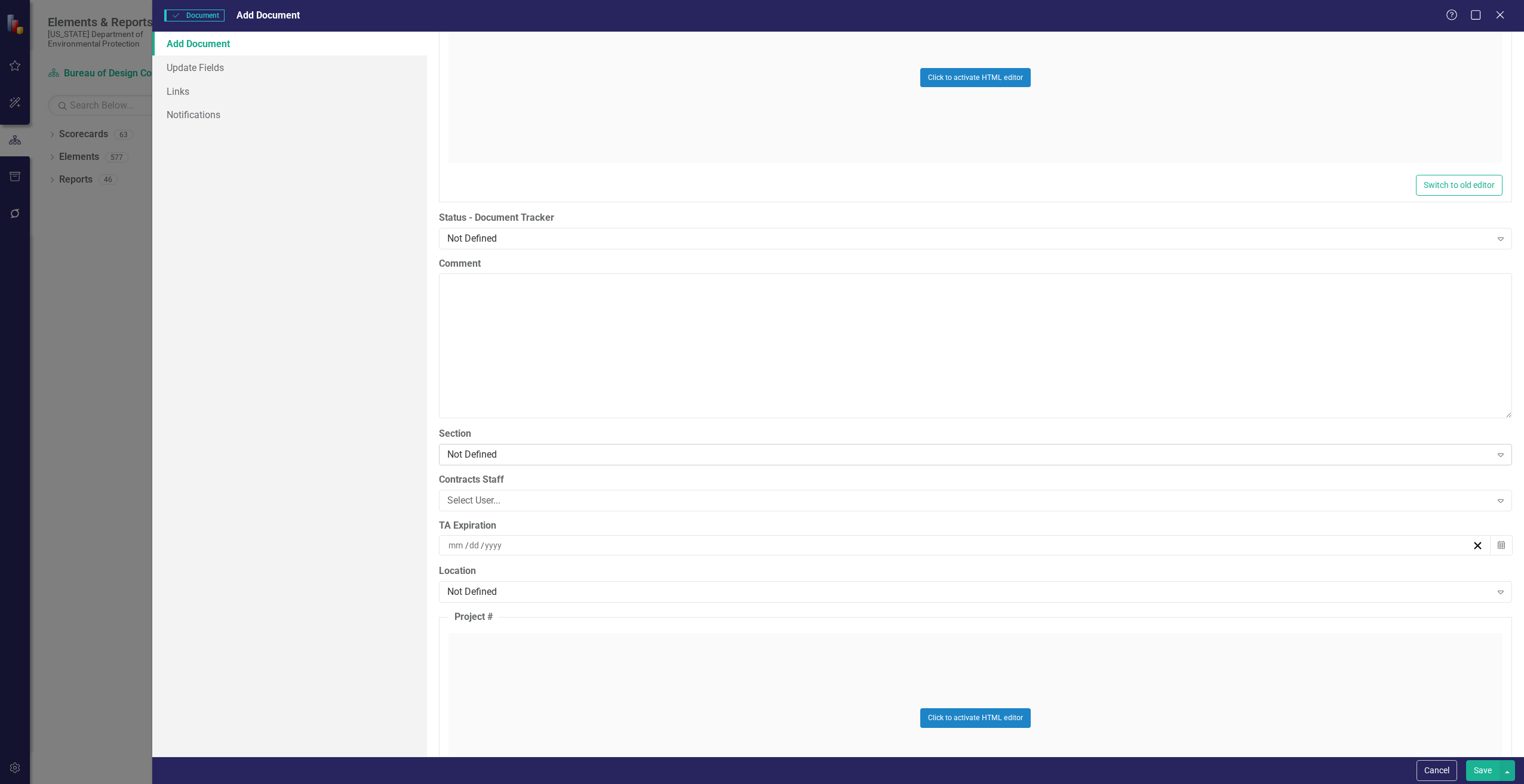
click at [472, 462] on div "Not Defined" at bounding box center [969, 454] width 1044 height 13
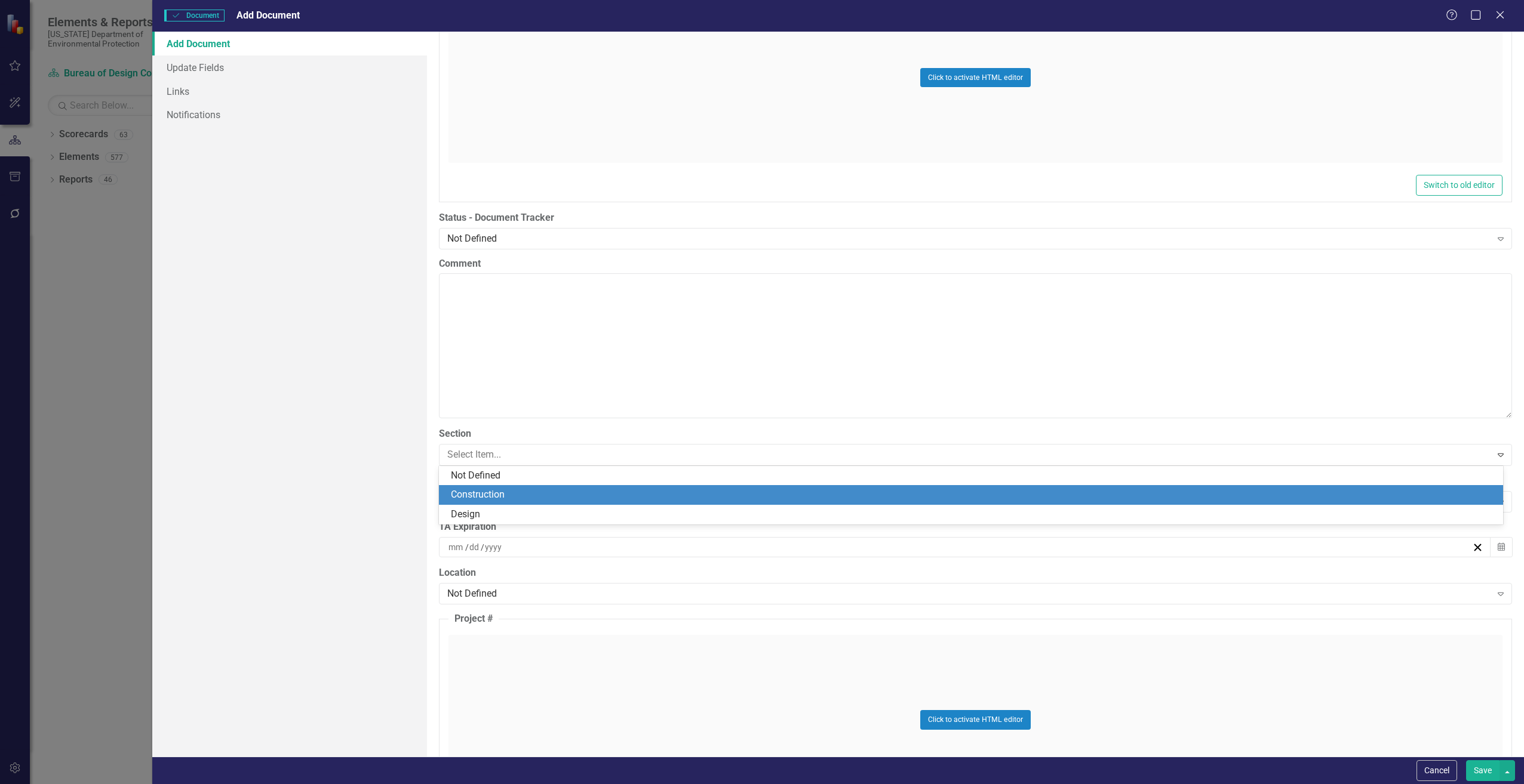
click at [470, 494] on div "Construction" at bounding box center [973, 495] width 1045 height 13
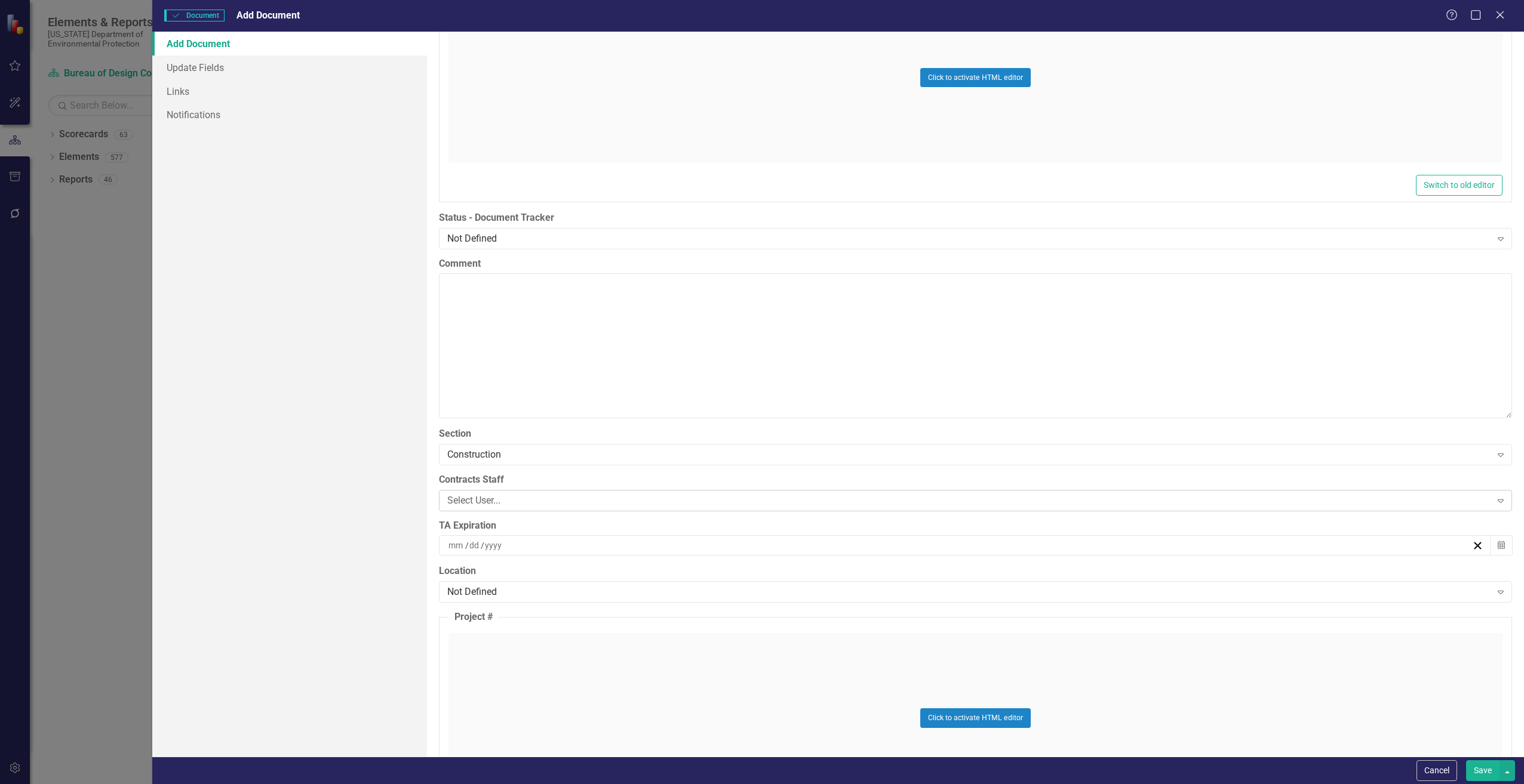
click at [468, 501] on div "Select User..." at bounding box center [969, 500] width 1044 height 13
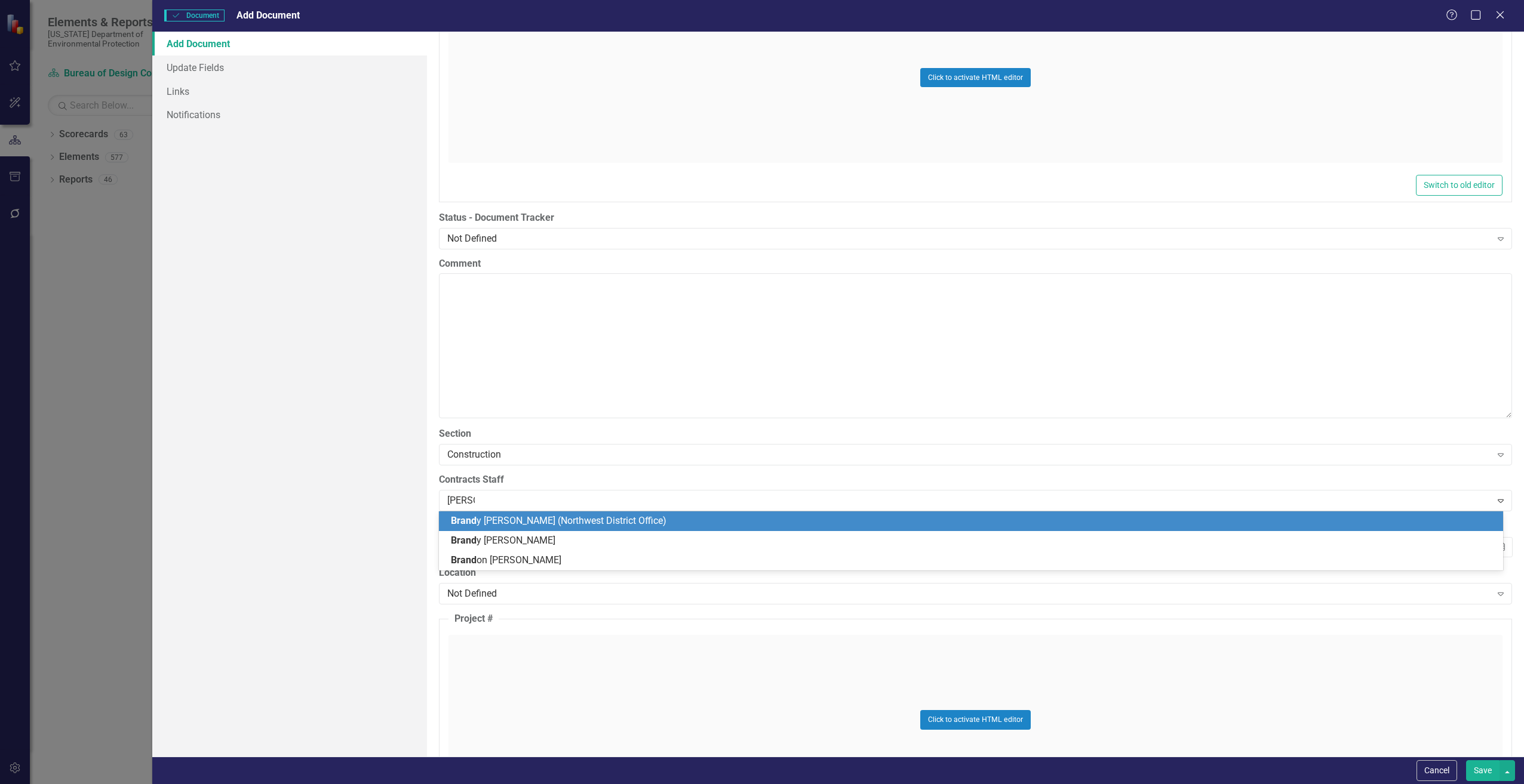
type input "[PERSON_NAME]"
click at [469, 521] on span "[PERSON_NAME]" at bounding box center [487, 521] width 72 height 12
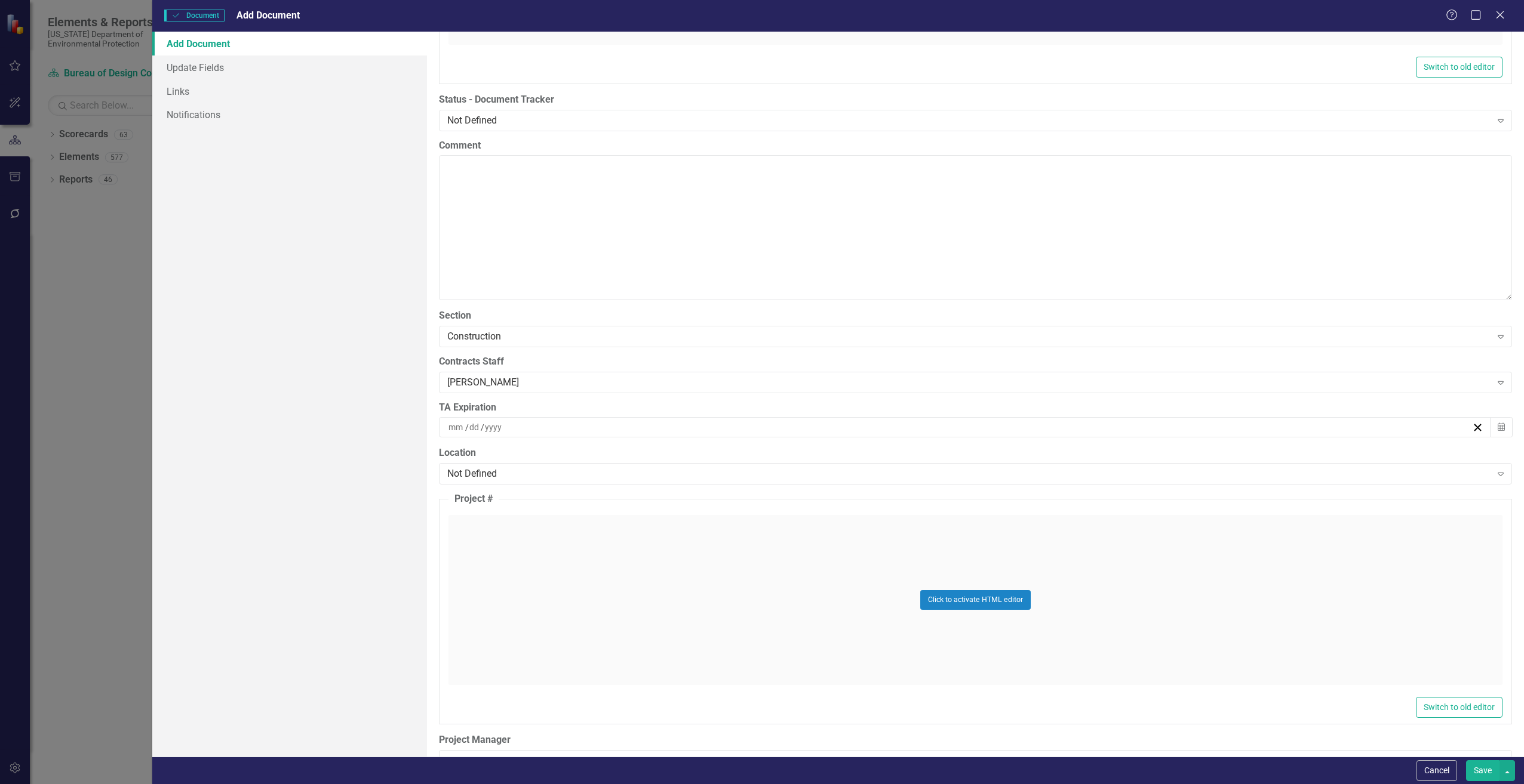
scroll to position [2447, 0]
click at [452, 428] on input at bounding box center [456, 426] width 17 height 12
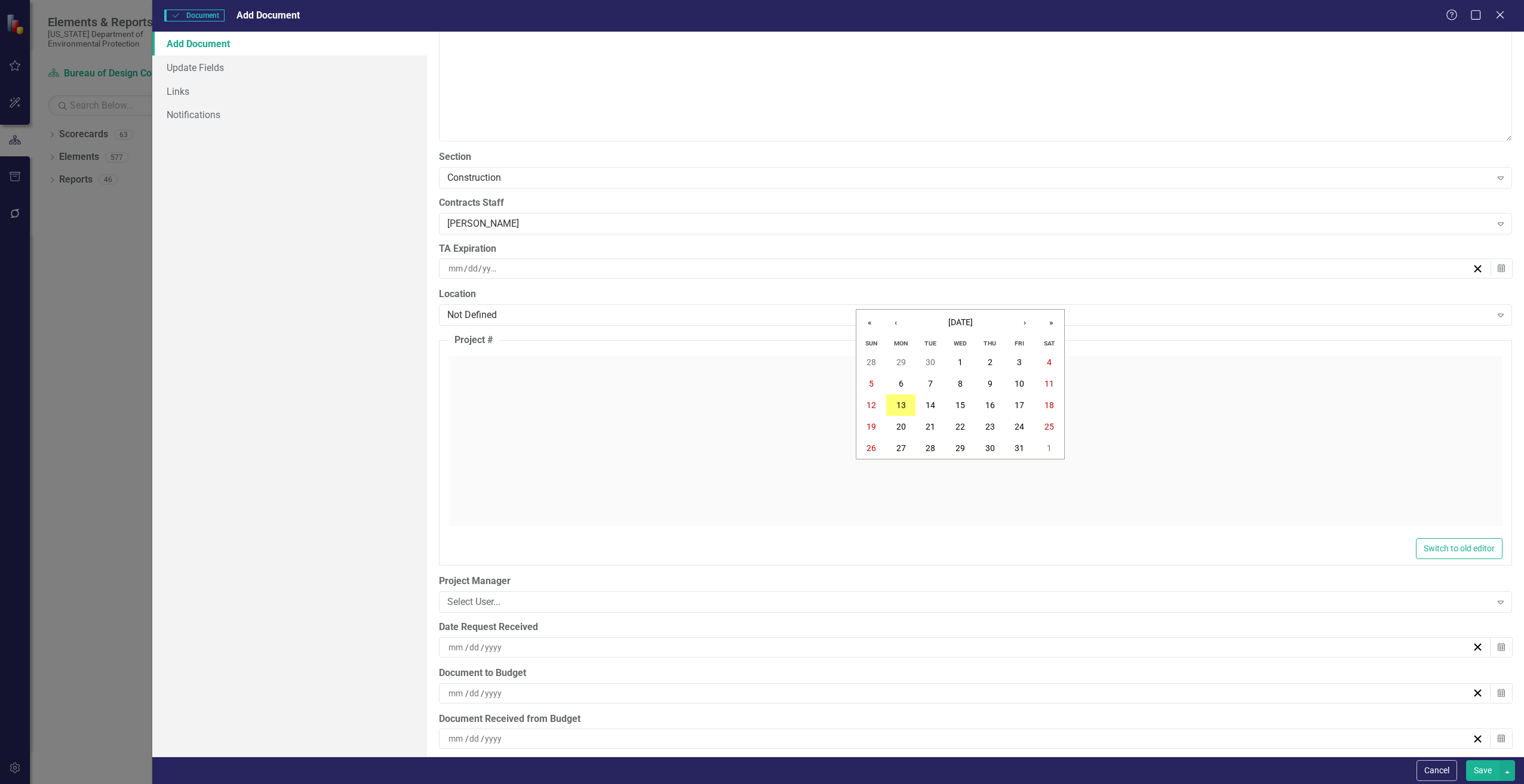
scroll to position [2626, 0]
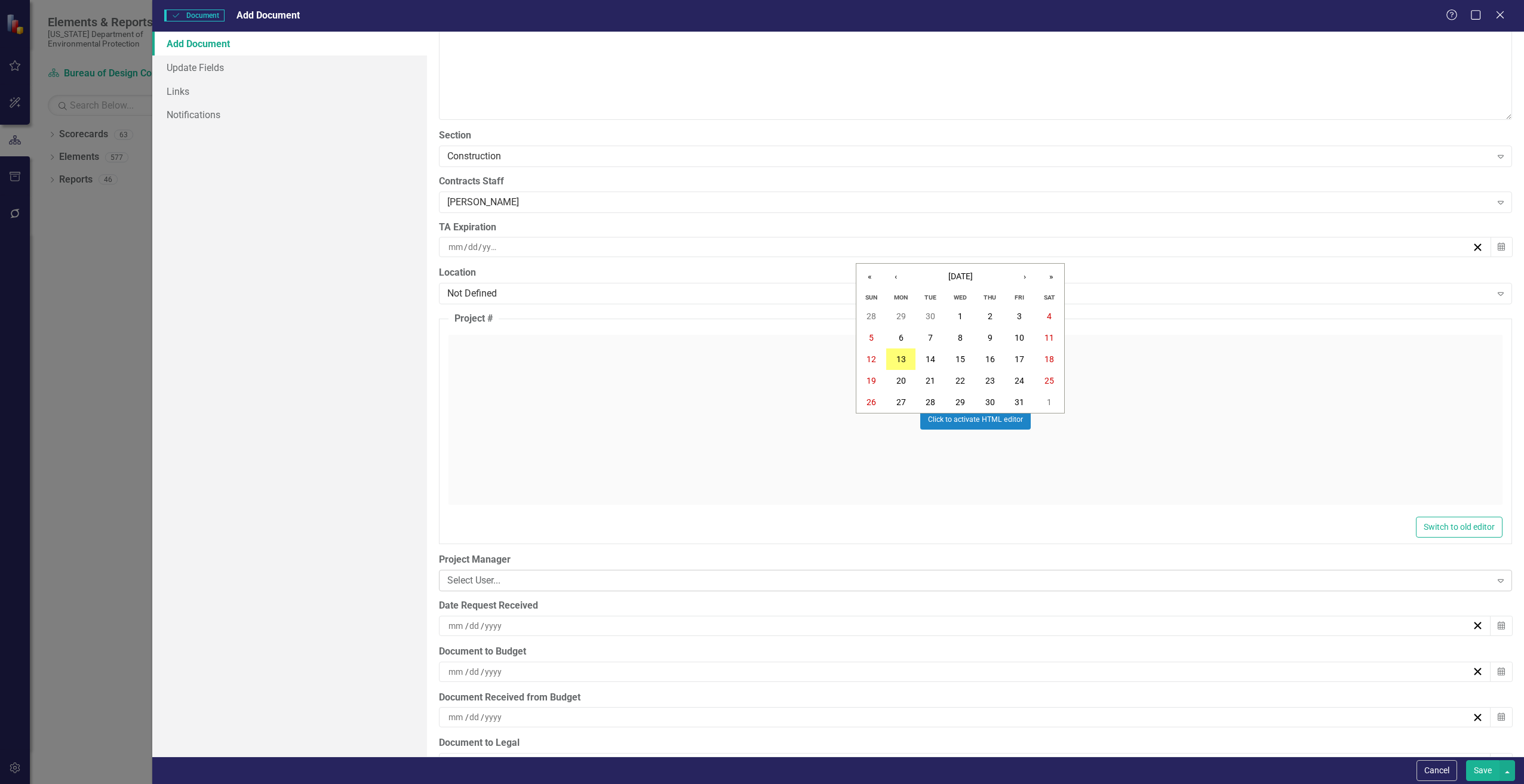
click at [461, 580] on div "Select User..." at bounding box center [969, 581] width 1044 height 13
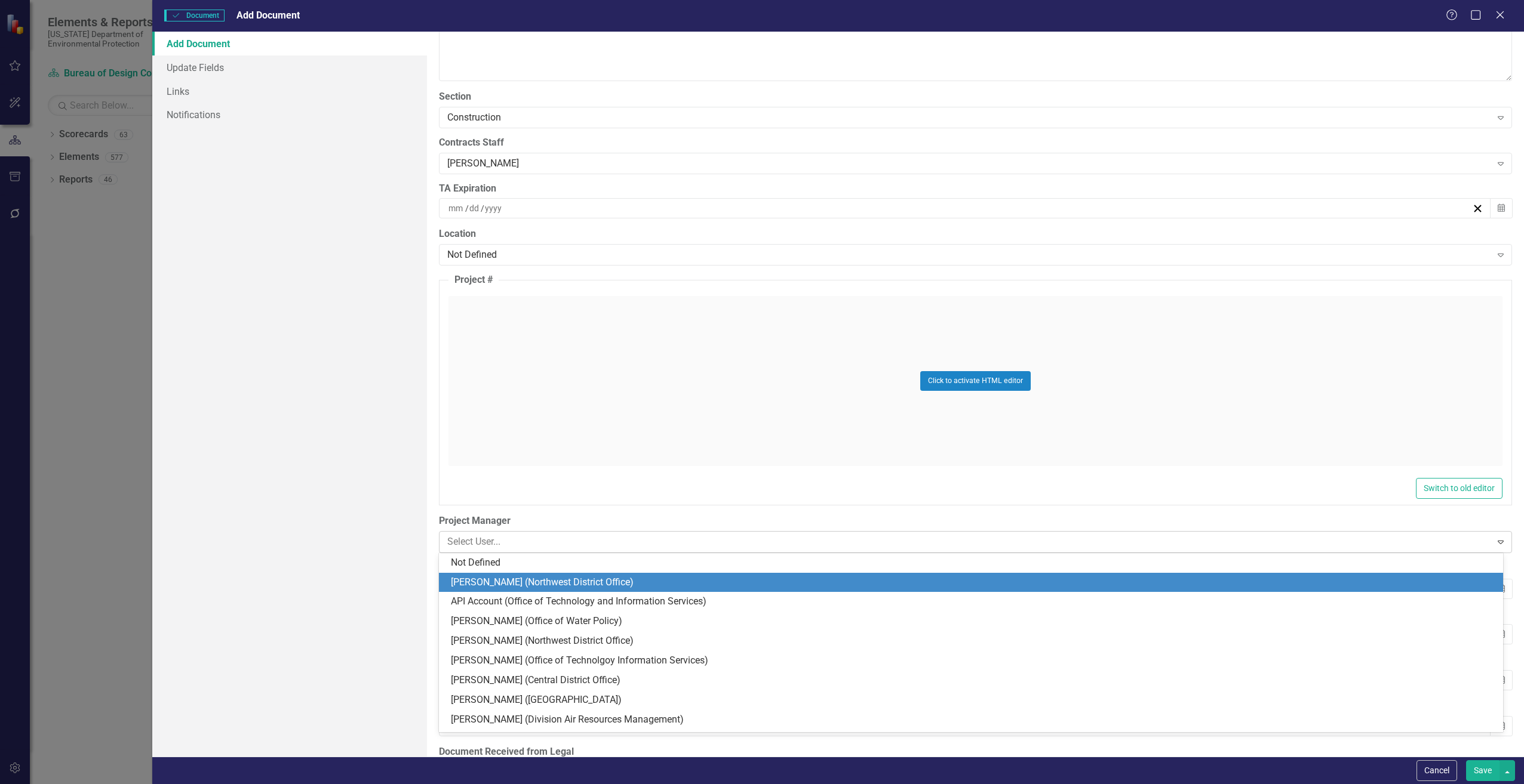
scroll to position [2685, 0]
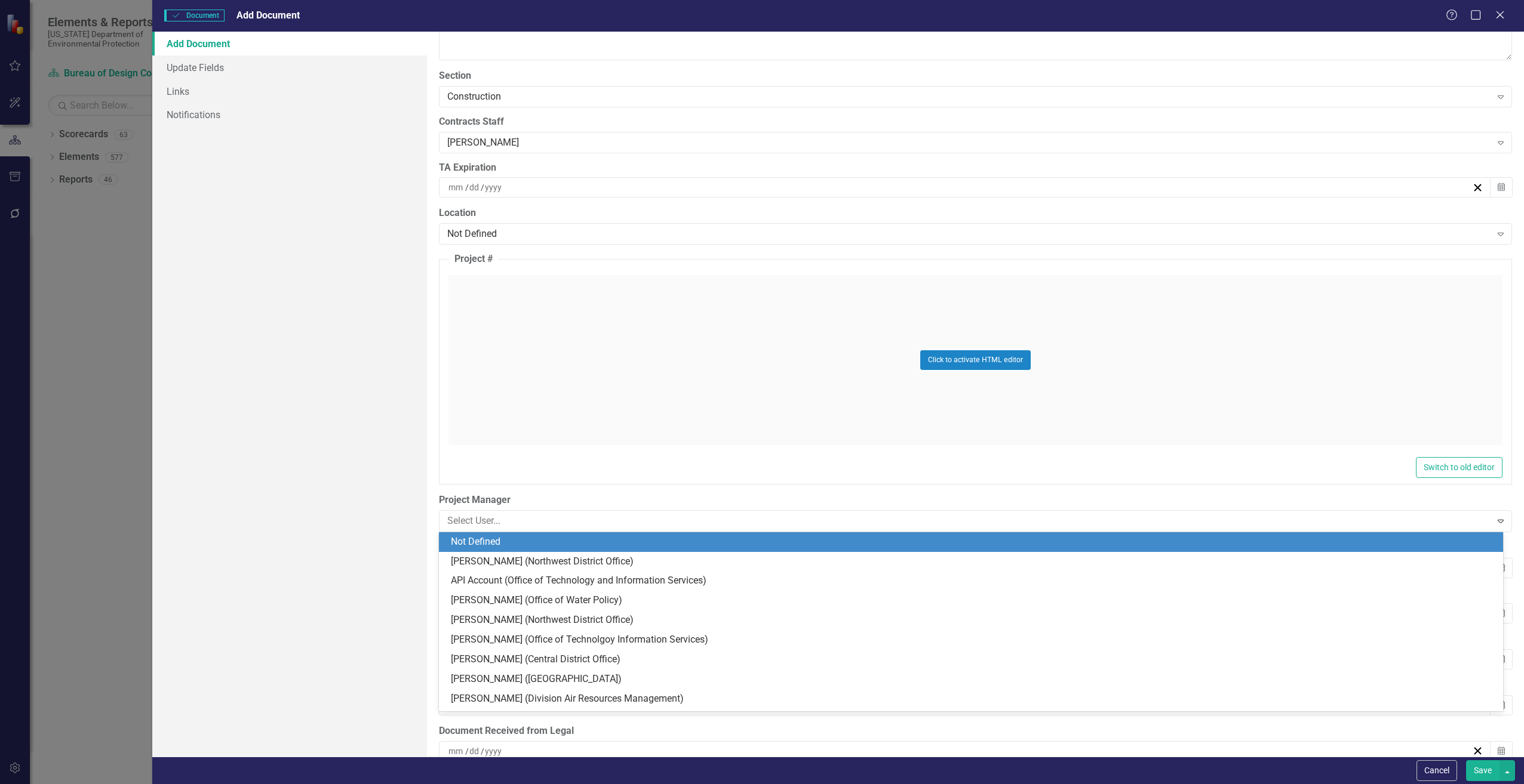
click at [432, 487] on div "ClearPoint Can Do More! How ClearPoint Can Help Close Enterprise plans can auto…" at bounding box center [976, 394] width 1097 height 725
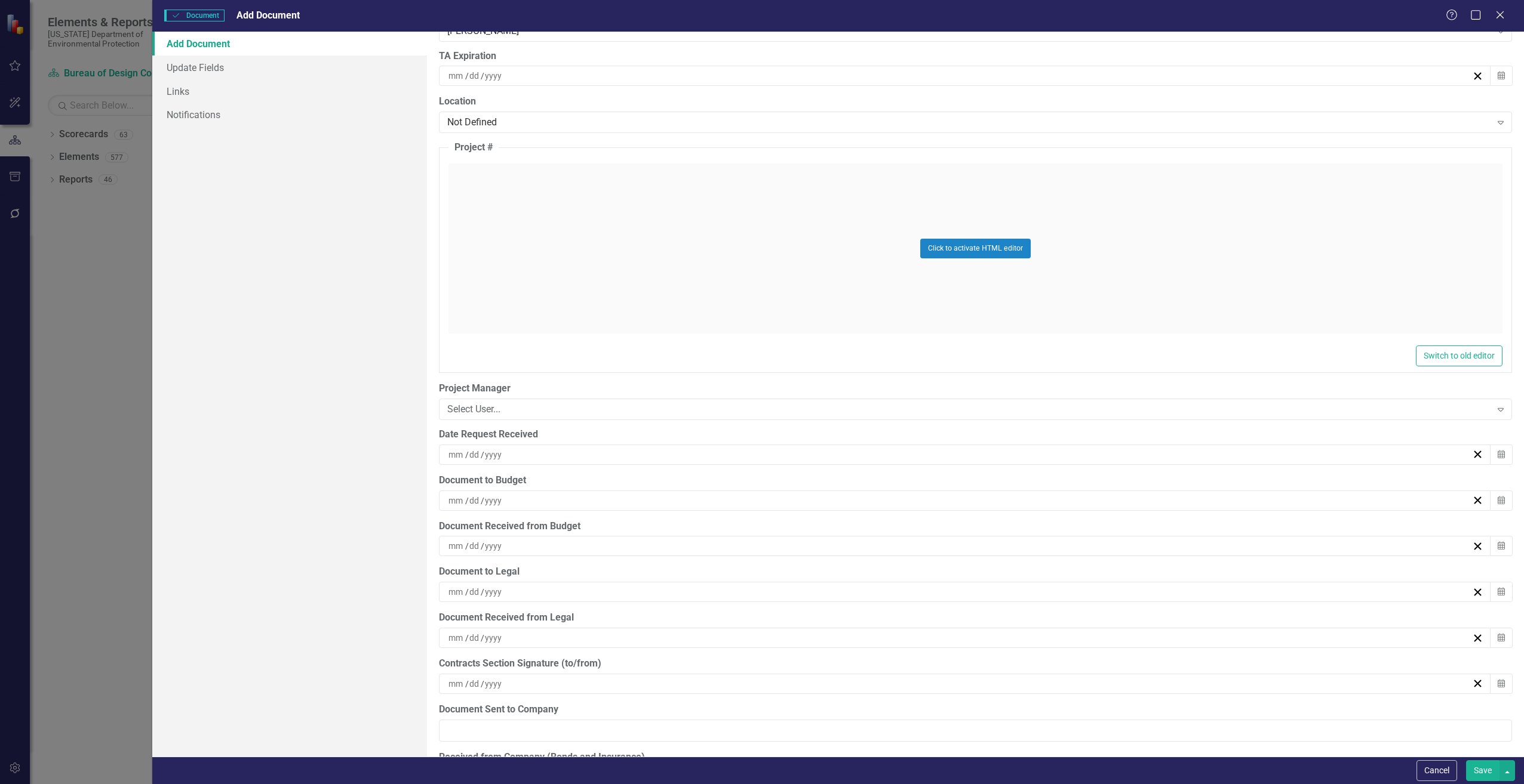
scroll to position [2865, 0]
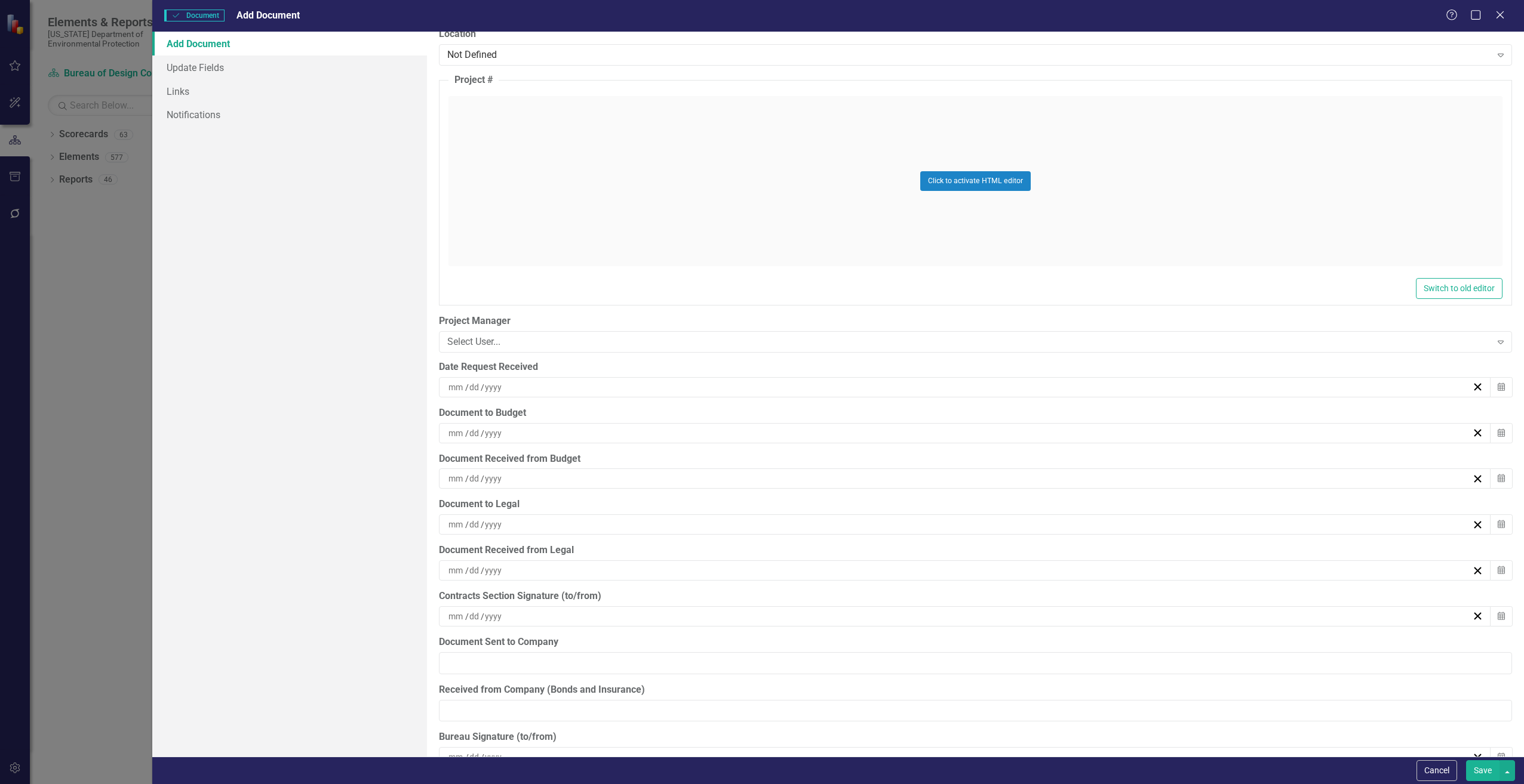
click at [457, 388] on input at bounding box center [456, 387] width 17 height 12
click at [892, 416] on button "‹" at bounding box center [895, 417] width 26 height 26
click at [1022, 417] on button "›" at bounding box center [1024, 417] width 26 height 26
click at [1018, 477] on abbr "12" at bounding box center [1019, 478] width 10 height 10
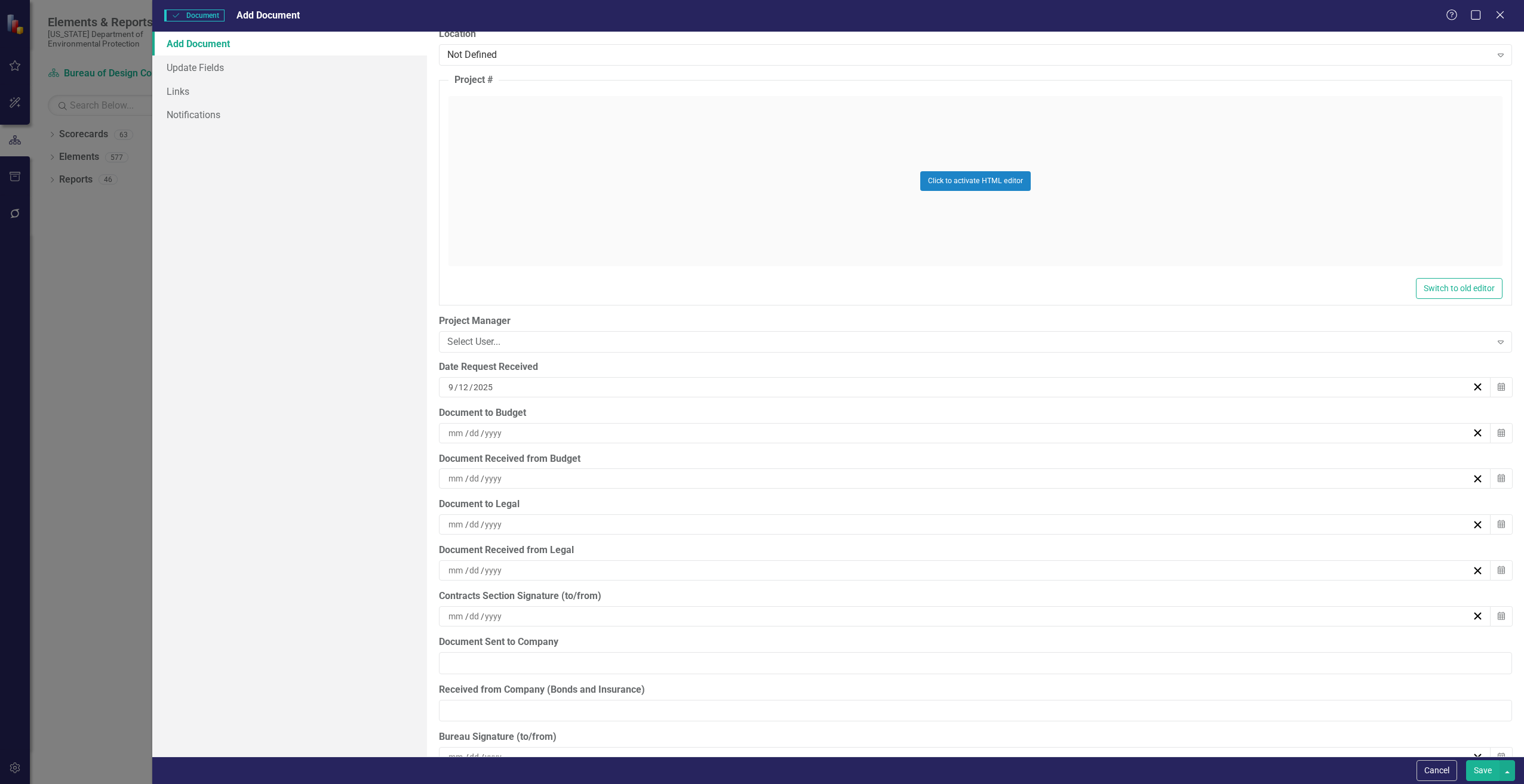
click at [462, 430] on input at bounding box center [456, 433] width 17 height 12
click at [902, 469] on button "‹" at bounding box center [895, 463] width 26 height 26
click at [1023, 524] on abbr "12" at bounding box center [1019, 524] width 10 height 10
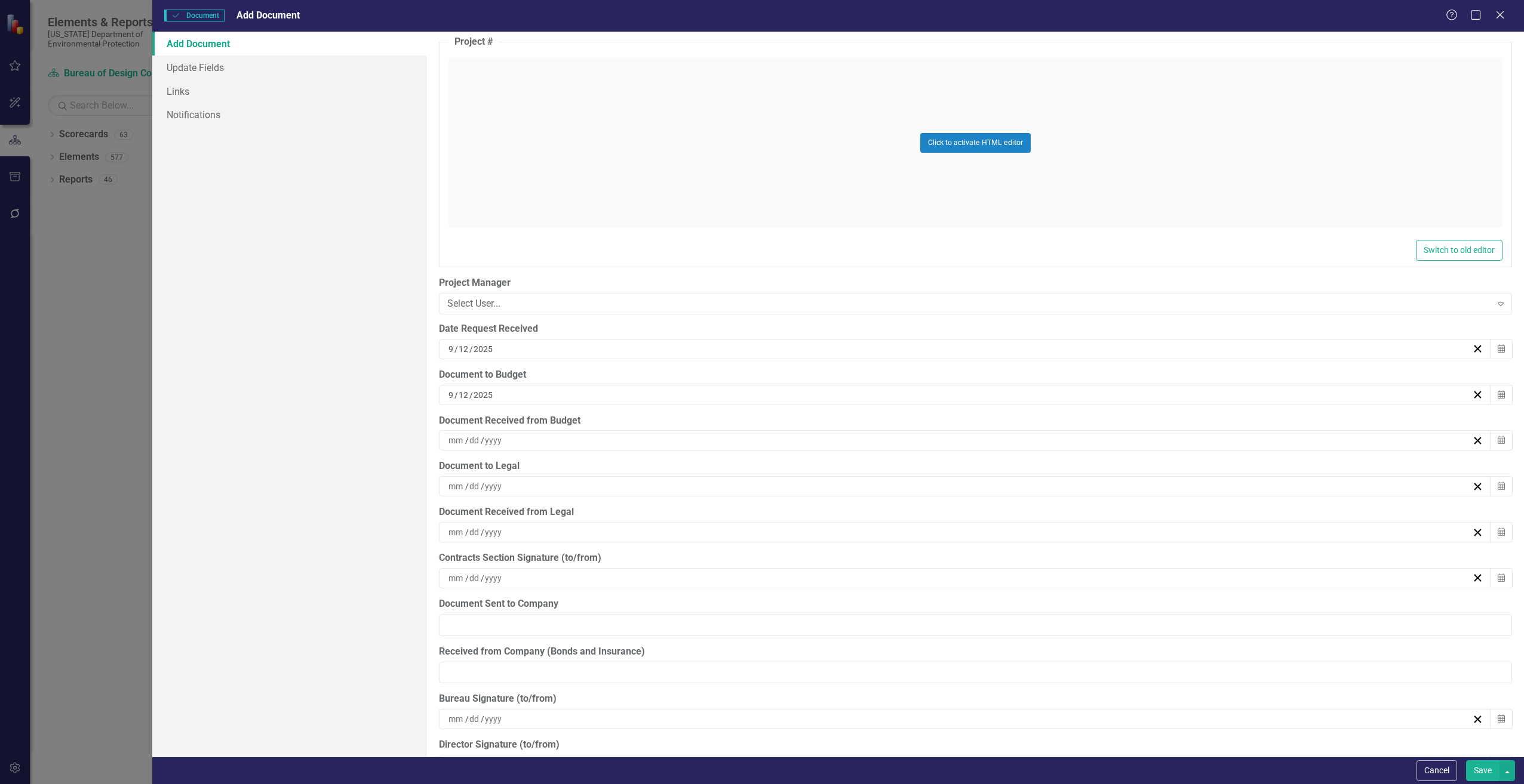
scroll to position [2924, 0]
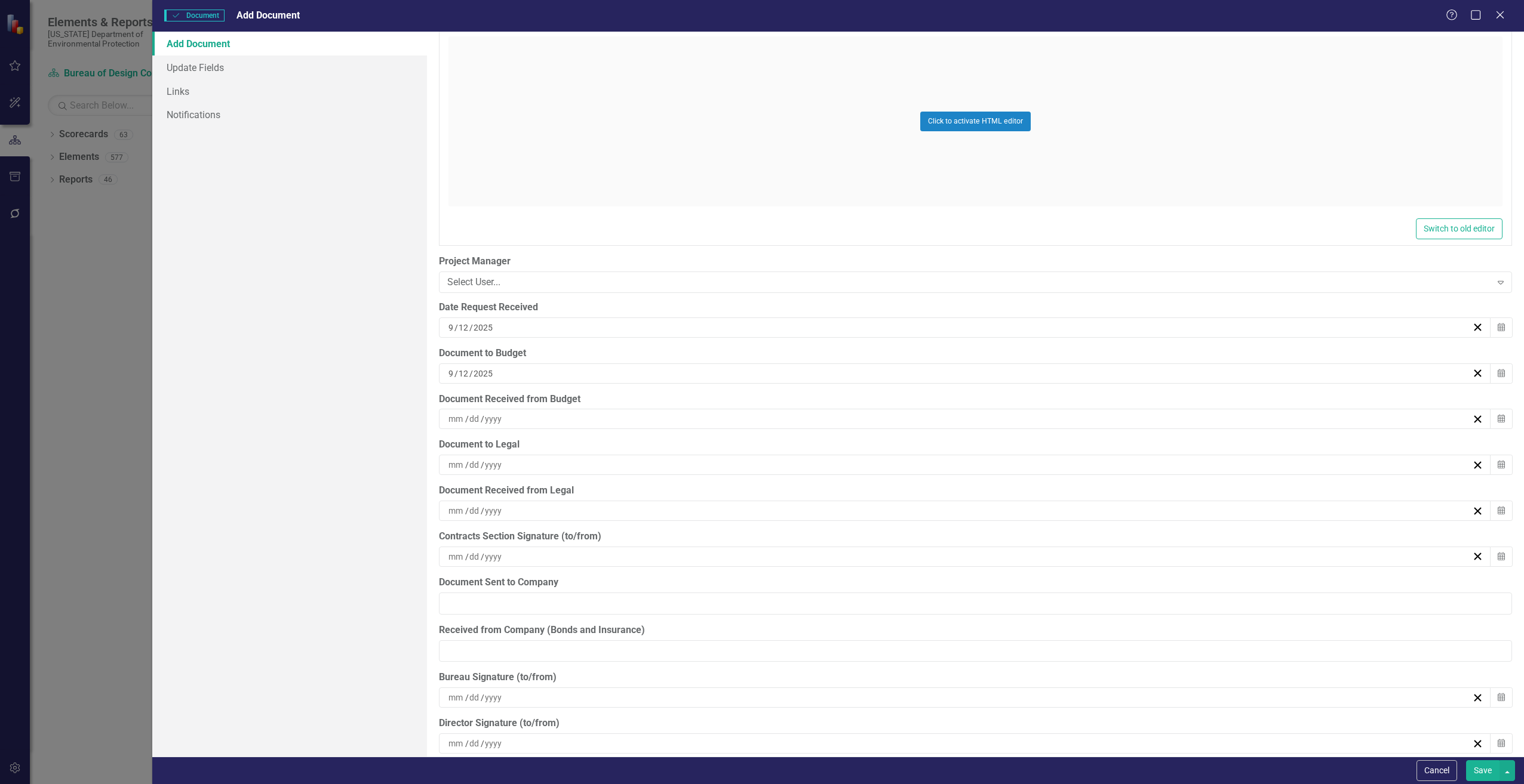
click at [459, 422] on input at bounding box center [456, 419] width 17 height 12
click at [888, 453] on button "‹" at bounding box center [895, 449] width 26 height 26
click at [1017, 510] on abbr "12" at bounding box center [1019, 510] width 10 height 10
click at [453, 556] on input at bounding box center [456, 556] width 17 height 12
click at [891, 587] on button "‹" at bounding box center [895, 587] width 26 height 26
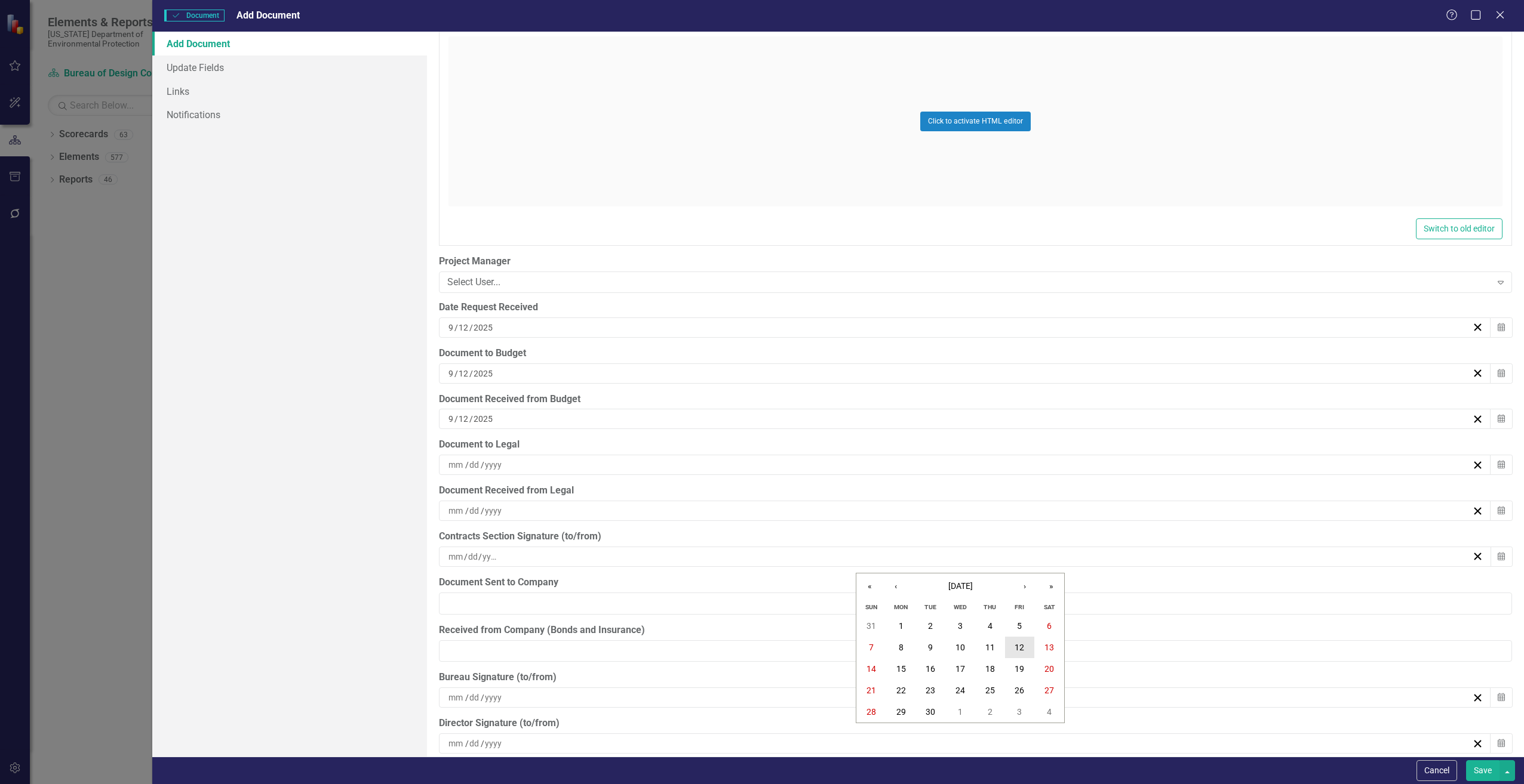
click at [1006, 644] on button "12" at bounding box center [1020, 647] width 30 height 22
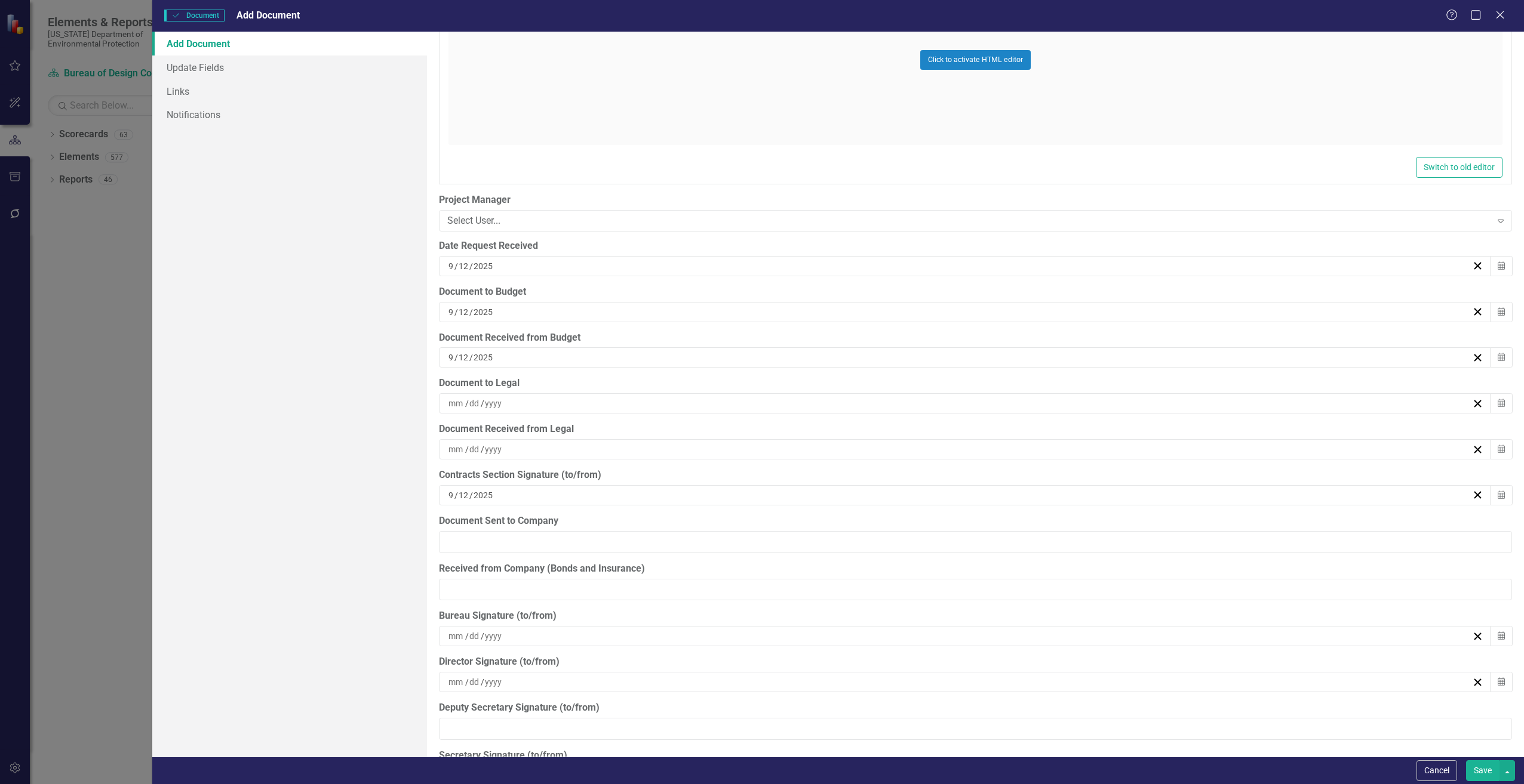
scroll to position [3044, 0]
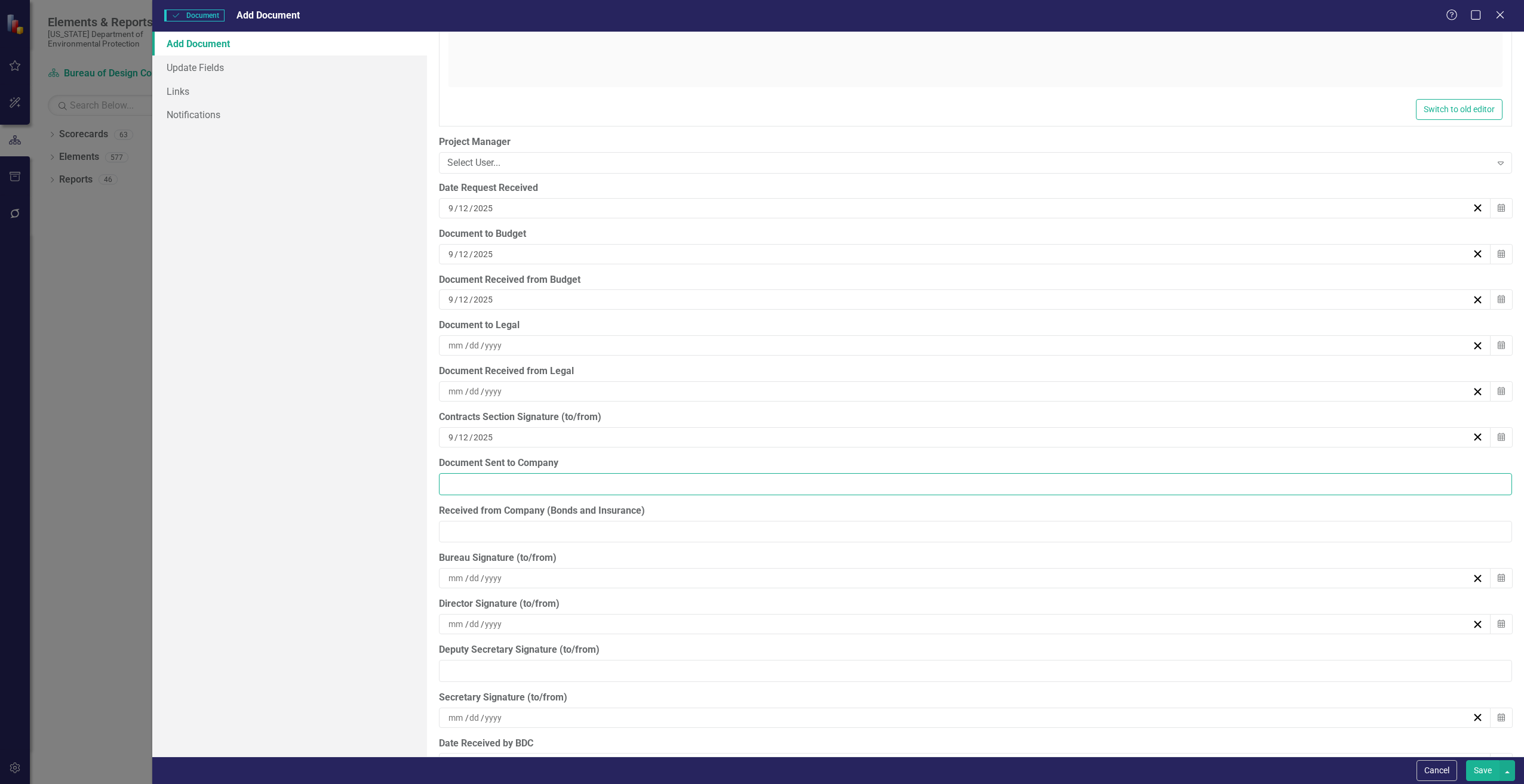
click at [459, 480] on input "Document Sent to Company" at bounding box center [975, 484] width 1073 height 22
type input "[DATE]"
click at [461, 532] on input "Received from Company (Bonds and Insurance)" at bounding box center [975, 532] width 1073 height 22
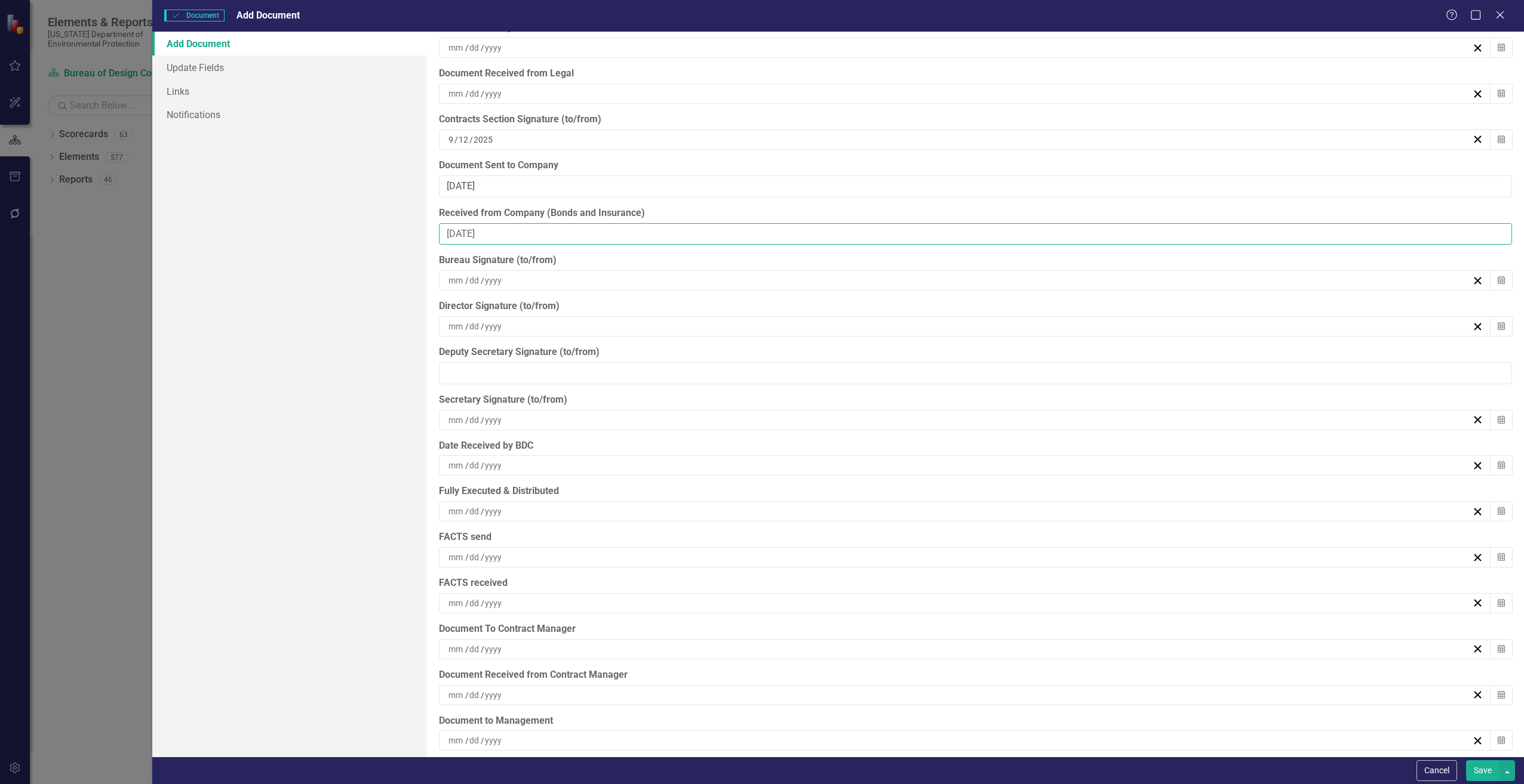
scroll to position [3342, 0]
type input "[DATE]"
click at [456, 509] on input at bounding box center [456, 511] width 17 height 12
click at [904, 624] on abbr "13" at bounding box center [901, 622] width 10 height 10
click at [459, 559] on input at bounding box center [456, 556] width 17 height 12
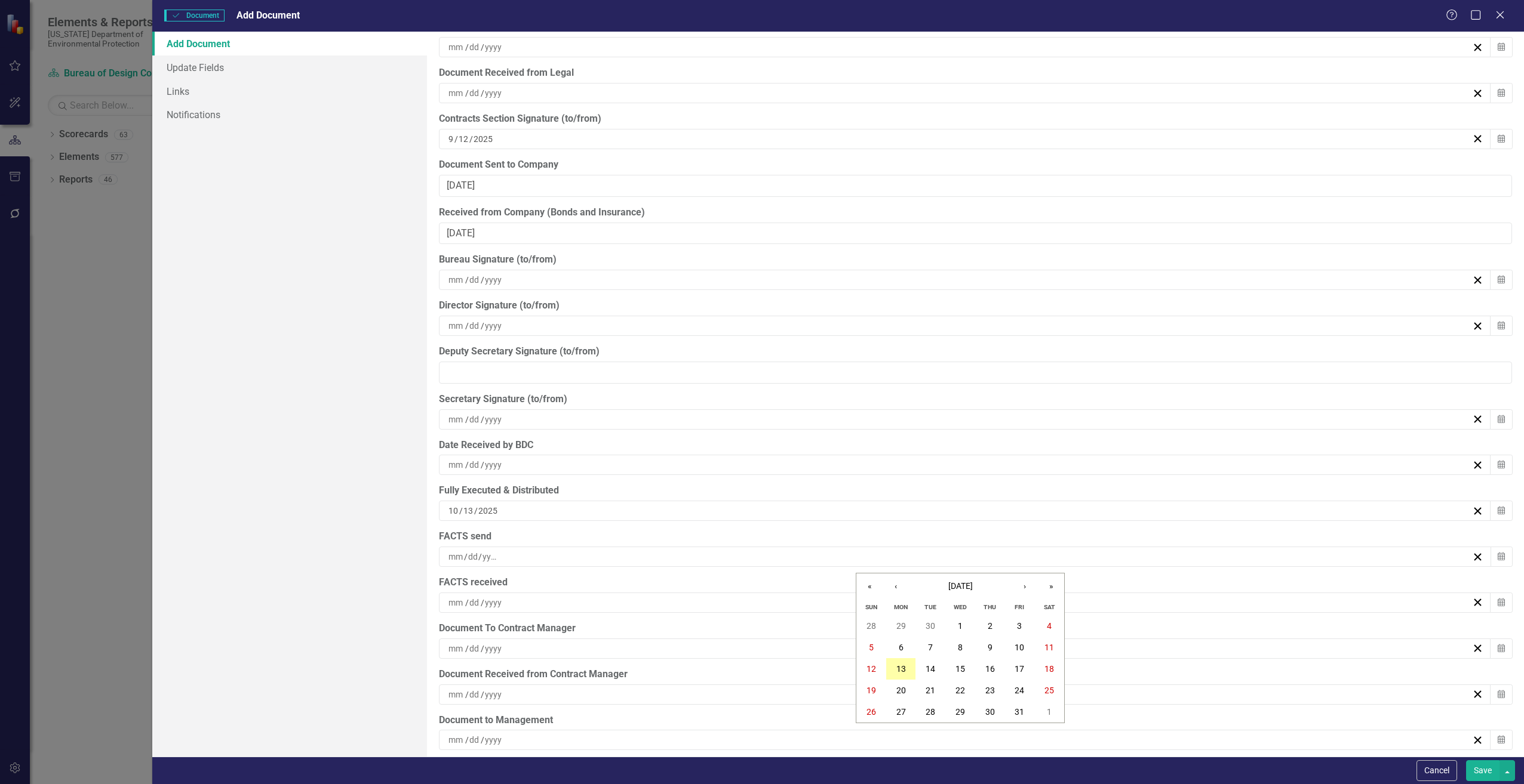
click at [897, 663] on button "13" at bounding box center [901, 669] width 30 height 22
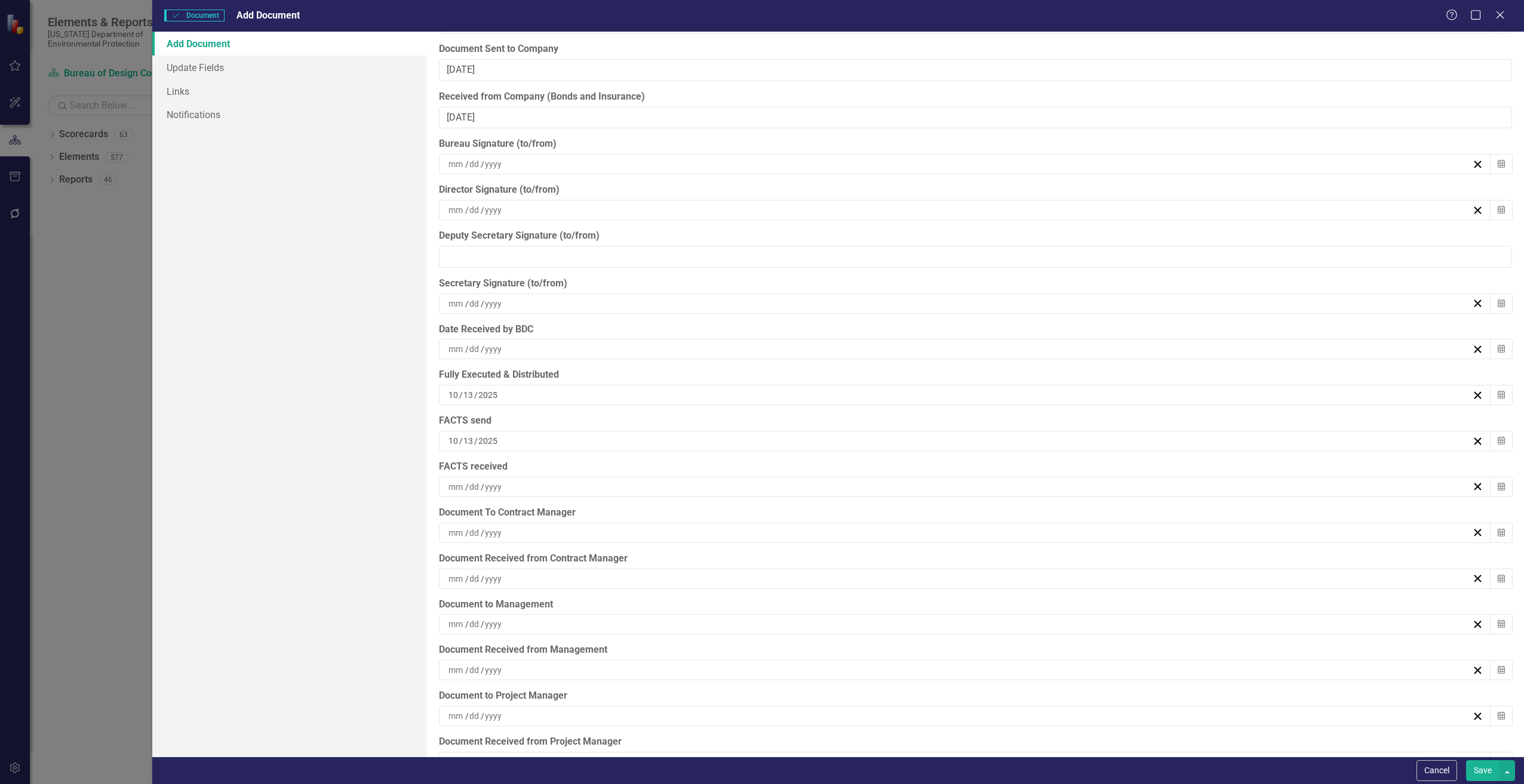
scroll to position [3462, 0]
click at [462, 530] on input at bounding box center [456, 529] width 17 height 12
click at [893, 563] on button "‹" at bounding box center [895, 559] width 26 height 26
click at [1017, 622] on abbr "12" at bounding box center [1019, 620] width 10 height 10
click at [477, 574] on input at bounding box center [475, 575] width 12 height 12
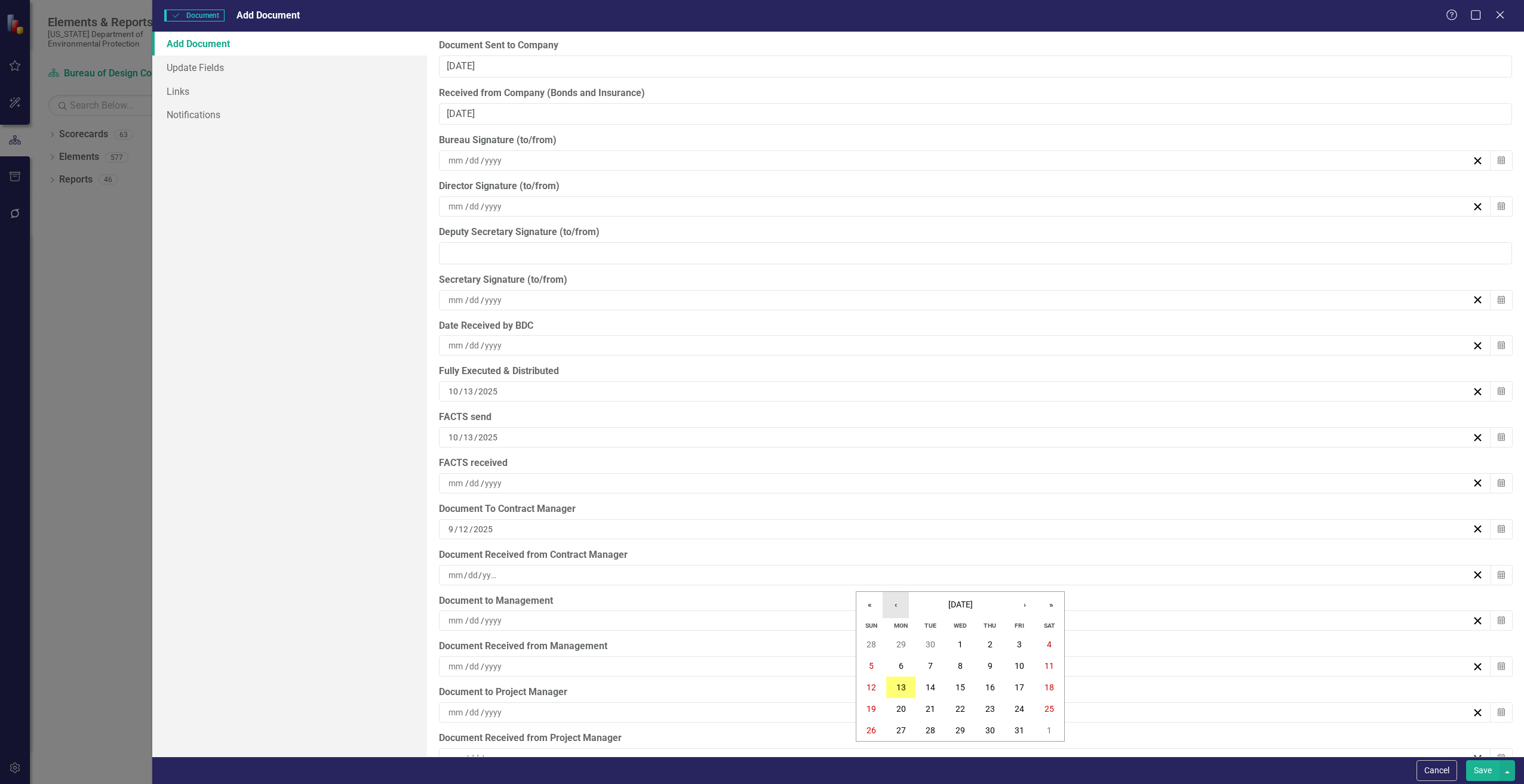
click at [901, 606] on button "‹" at bounding box center [895, 605] width 26 height 26
click at [931, 681] on button "16" at bounding box center [930, 688] width 30 height 22
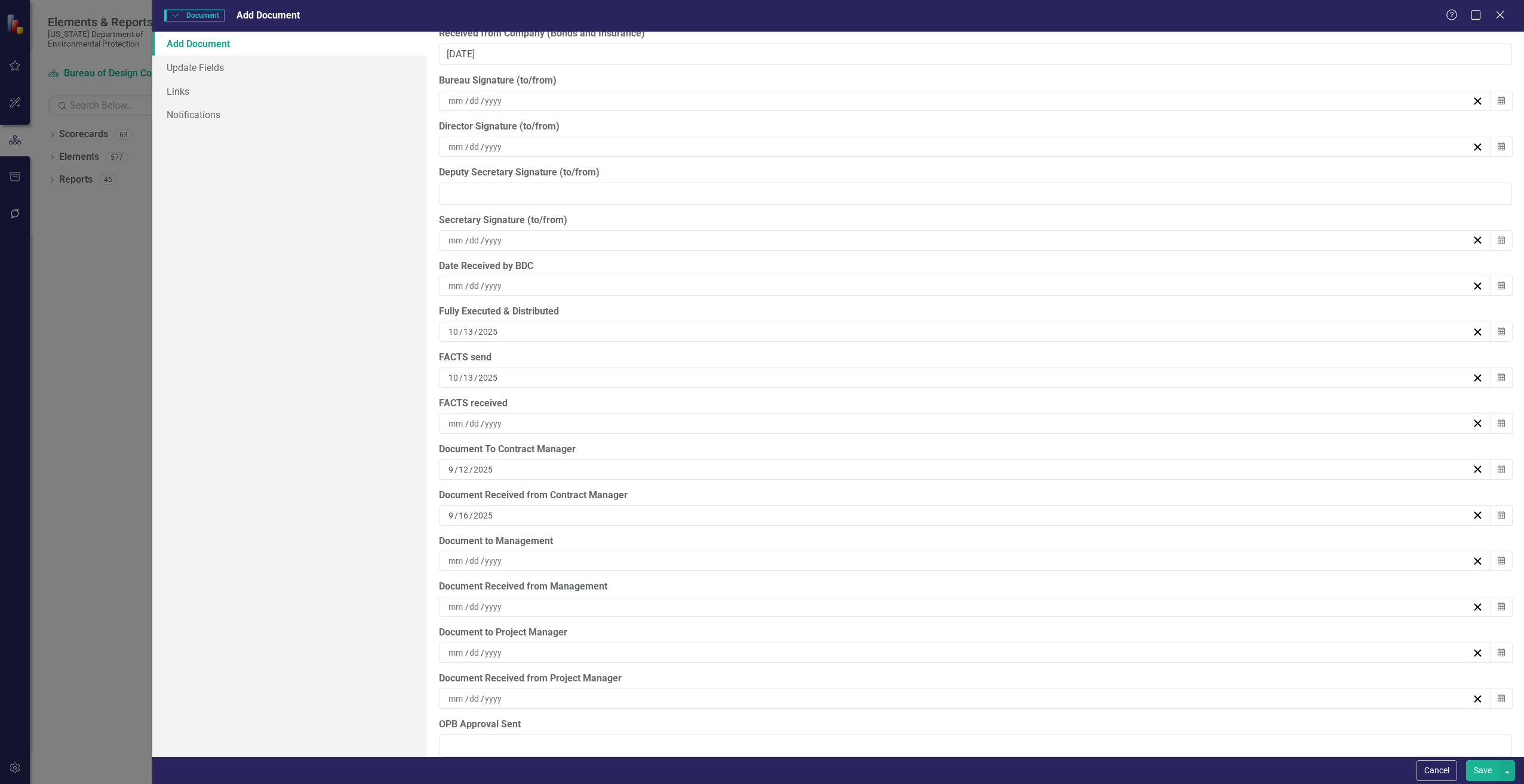
scroll to position [3539, 0]
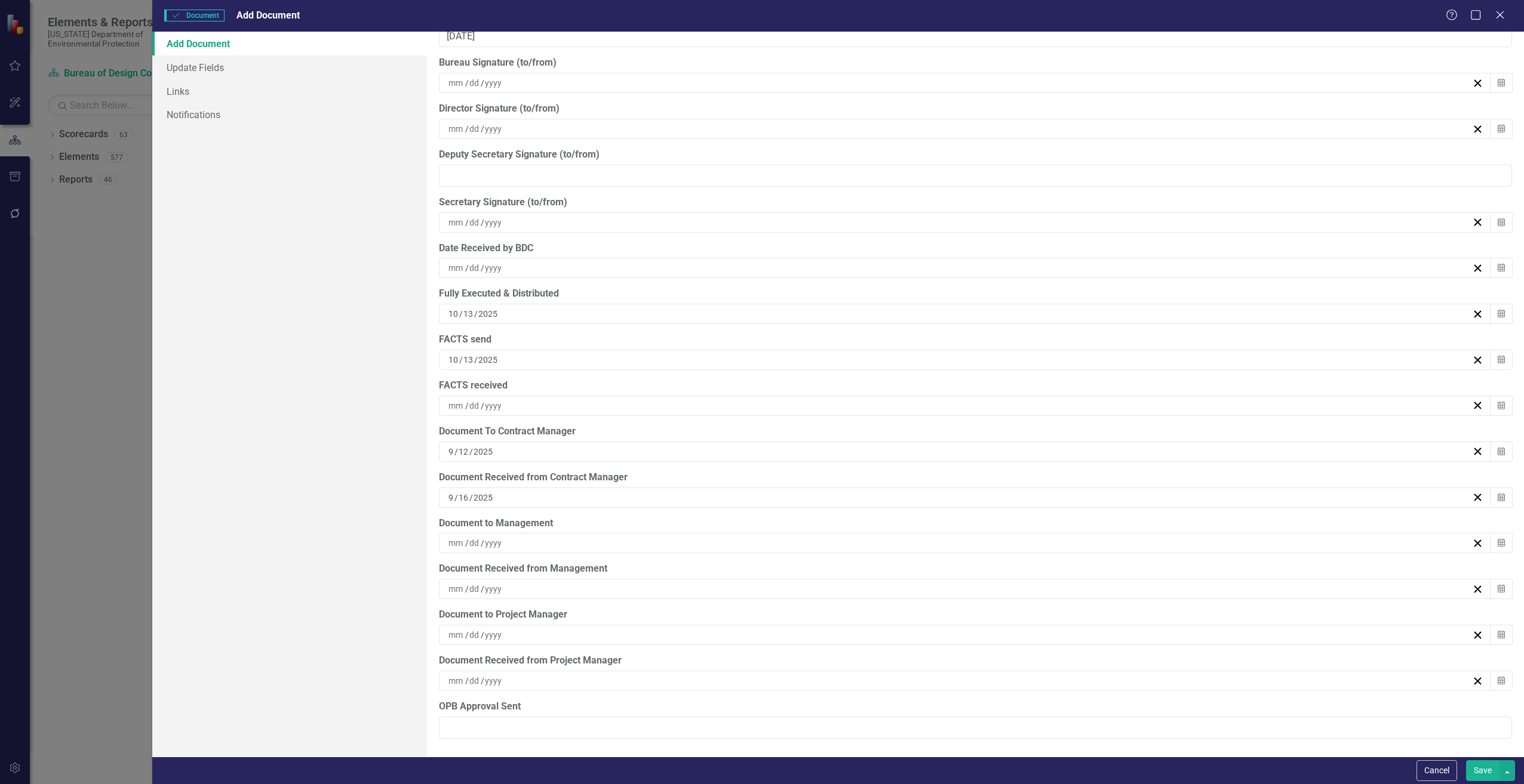
click at [456, 542] on input at bounding box center [456, 543] width 17 height 12
click at [895, 583] on button "‹" at bounding box center [895, 572] width 26 height 26
click at [927, 654] on abbr "16" at bounding box center [930, 655] width 10 height 10
click at [464, 588] on input at bounding box center [456, 589] width 17 height 12
click at [908, 696] on button "13" at bounding box center [901, 701] width 30 height 22
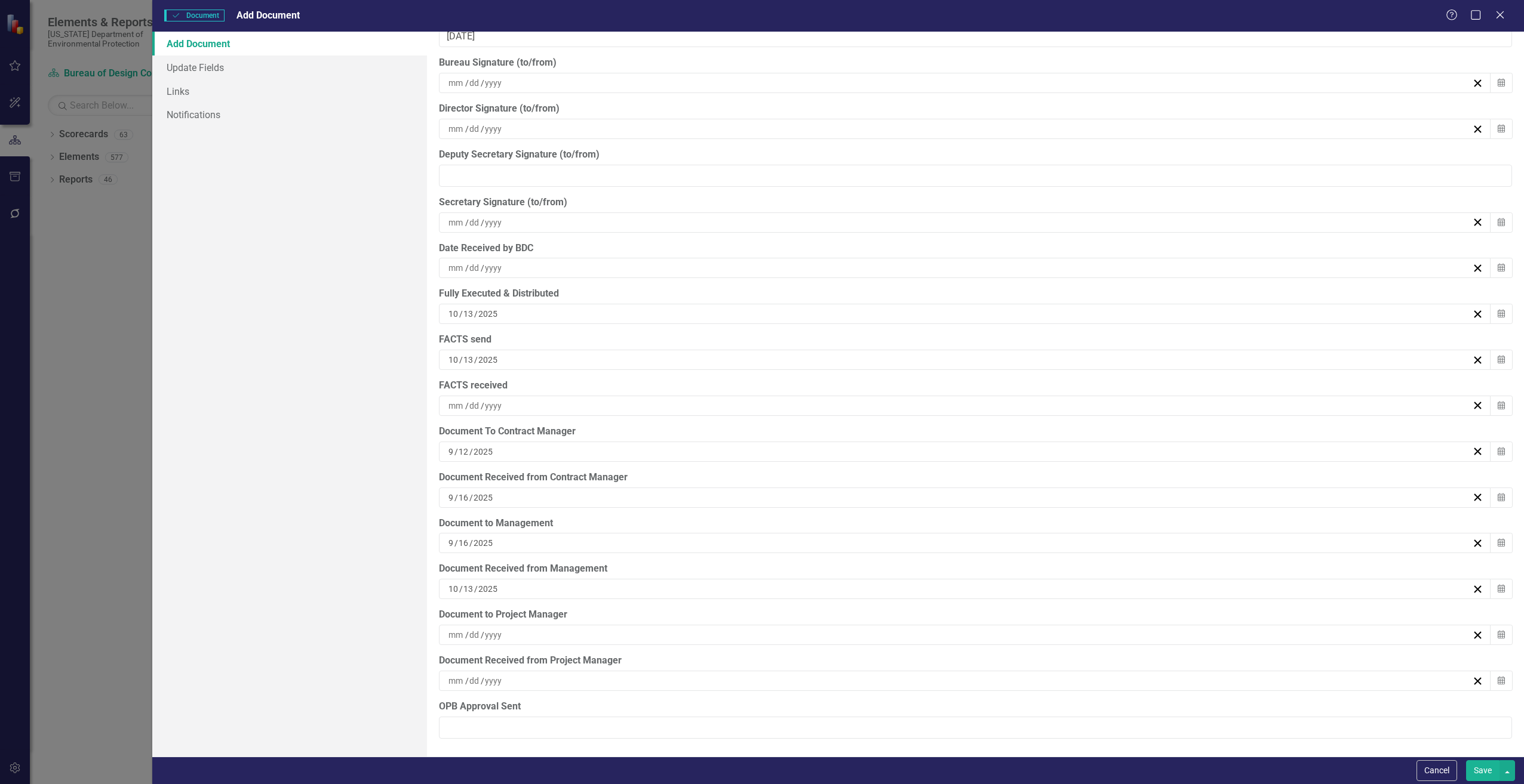
click at [488, 638] on input at bounding box center [493, 635] width 19 height 12
click at [902, 489] on button "‹" at bounding box center [895, 482] width 26 height 26
click at [1029, 485] on button "›" at bounding box center [1024, 482] width 26 height 26
click at [902, 483] on button "‹" at bounding box center [895, 482] width 26 height 26
click at [931, 561] on abbr "16" at bounding box center [930, 564] width 10 height 10
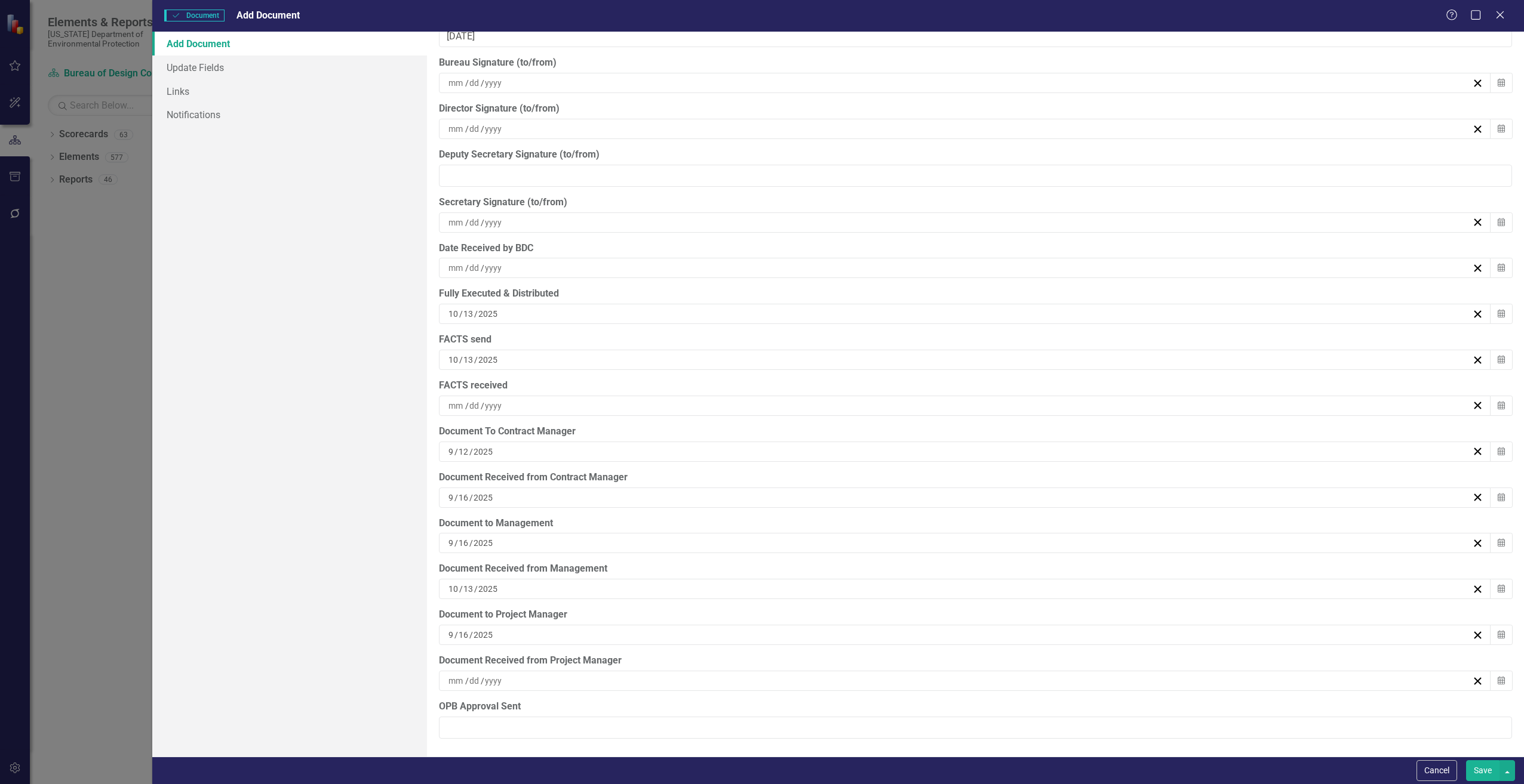
click at [455, 679] on input at bounding box center [456, 681] width 17 height 12
click at [904, 611] on abbr "13" at bounding box center [901, 610] width 10 height 10
click at [1485, 773] on button "Save" at bounding box center [1483, 771] width 33 height 21
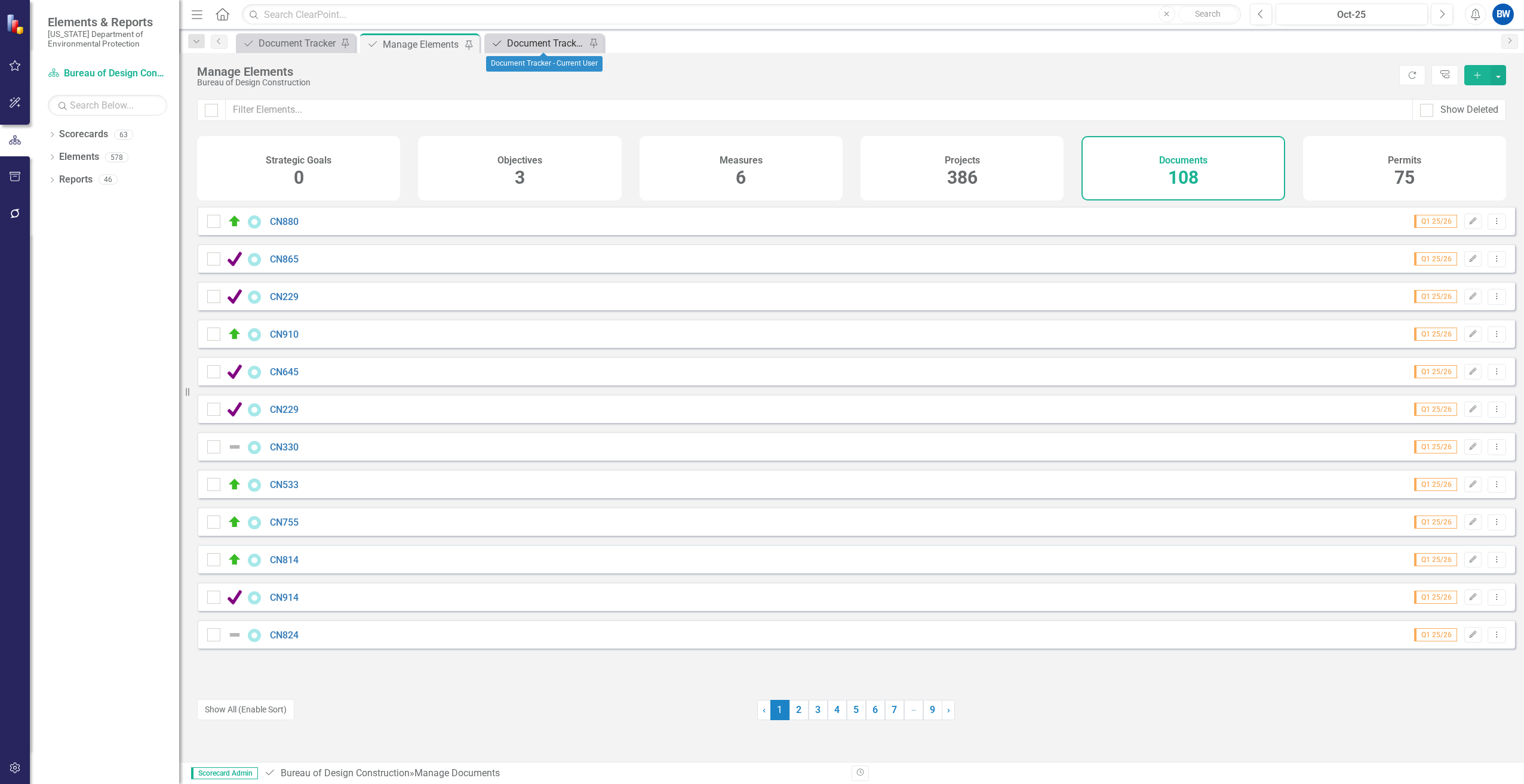
click at [507, 42] on div "Document Tracker - Current User" at bounding box center [546, 43] width 79 height 15
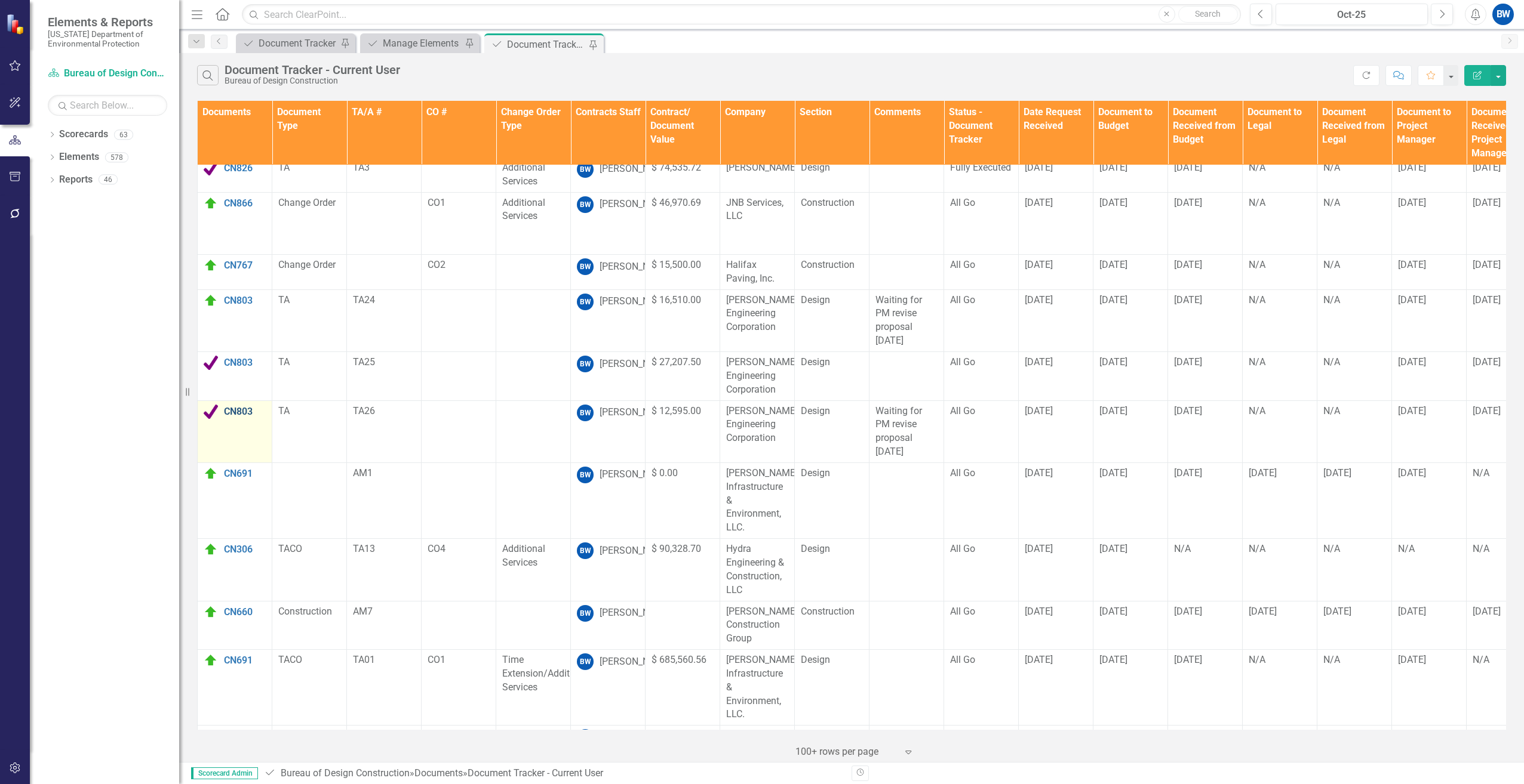
scroll to position [833, 0]
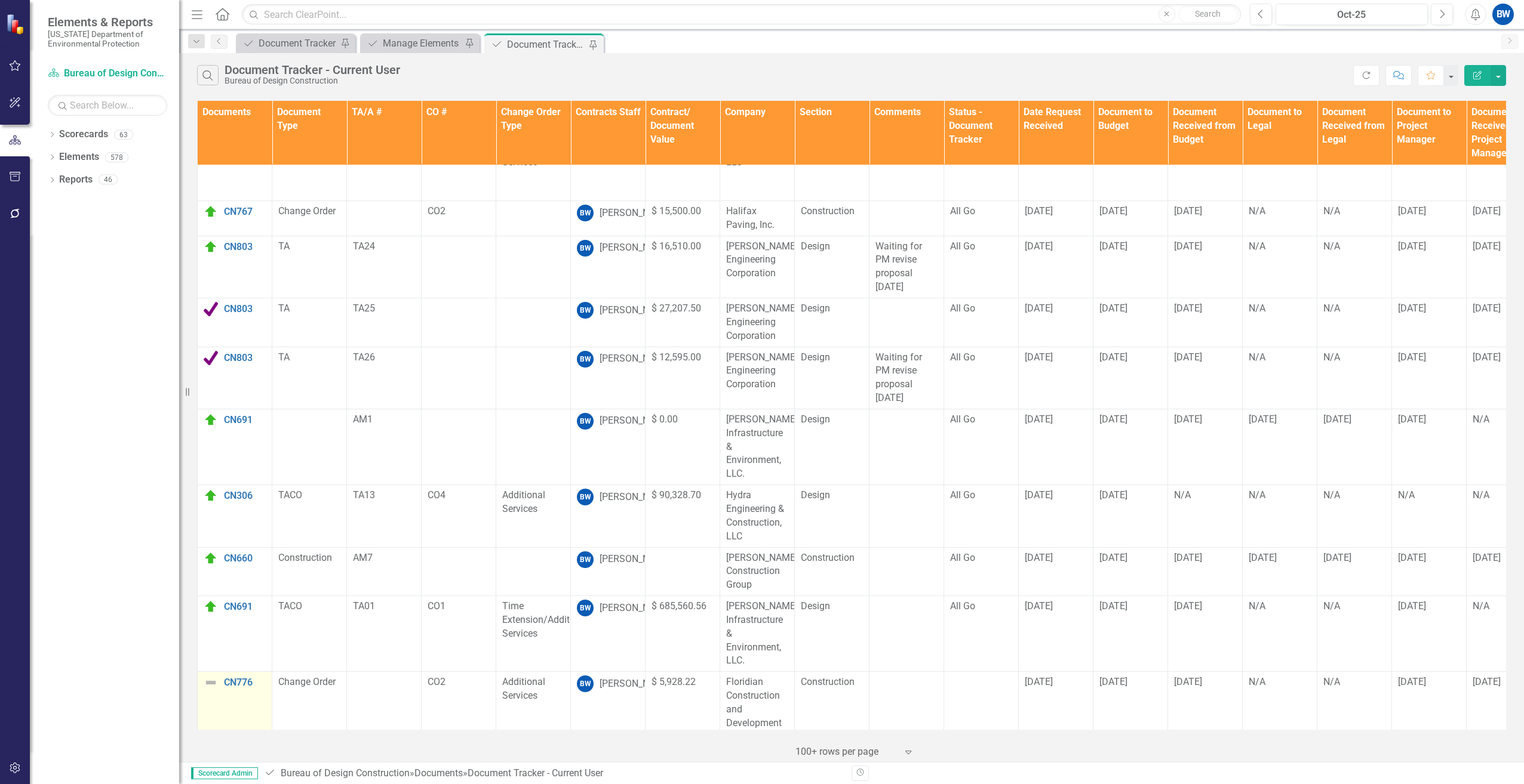
click at [207, 676] on img at bounding box center [210, 683] width 14 height 14
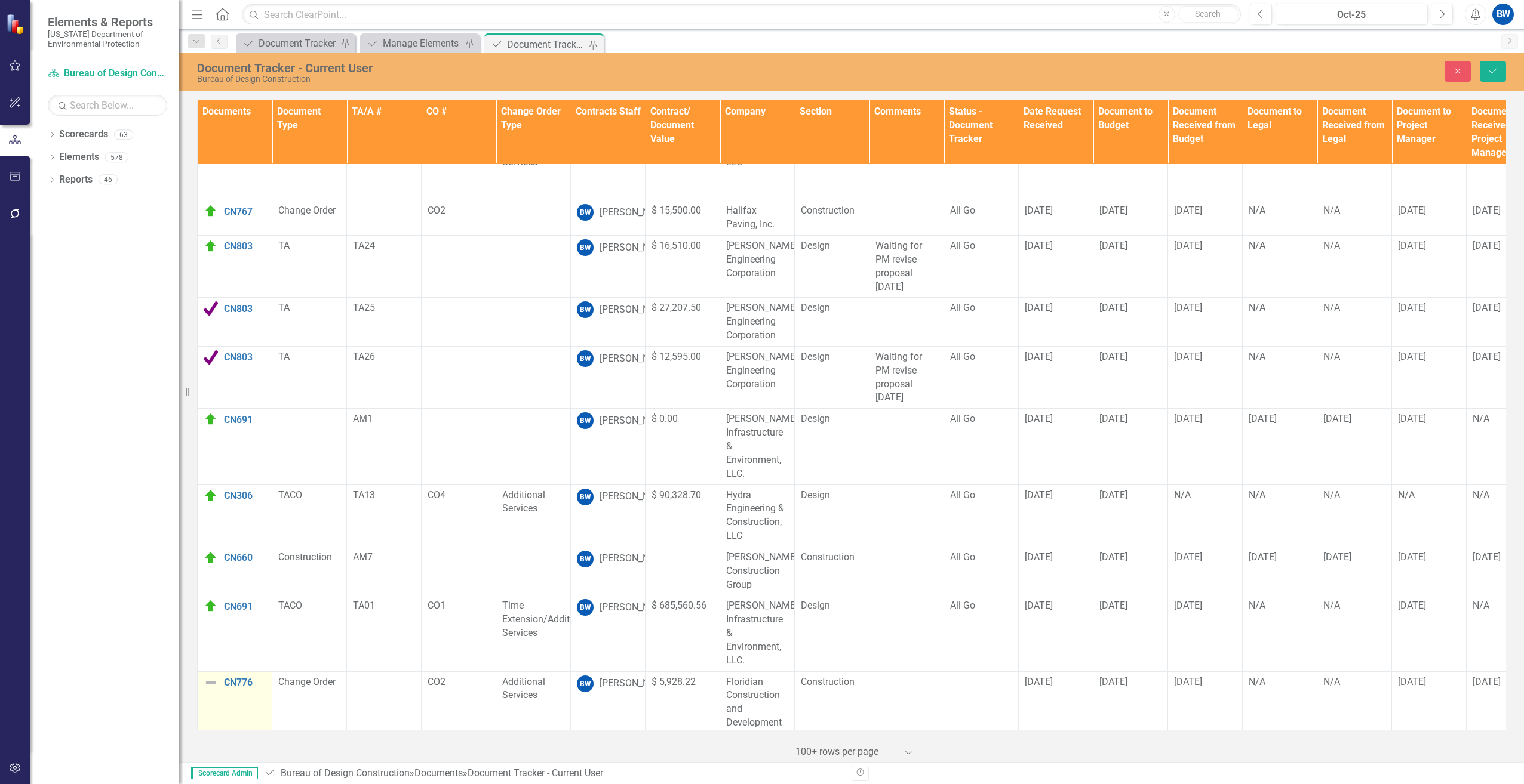
scroll to position [832, 0]
click at [207, 680] on img at bounding box center [214, 687] width 14 height 14
click at [223, 601] on img at bounding box center [223, 599] width 14 height 14
click at [1493, 74] on icon "Save" at bounding box center [1493, 71] width 11 height 8
